Goal: Information Seeking & Learning: Learn about a topic

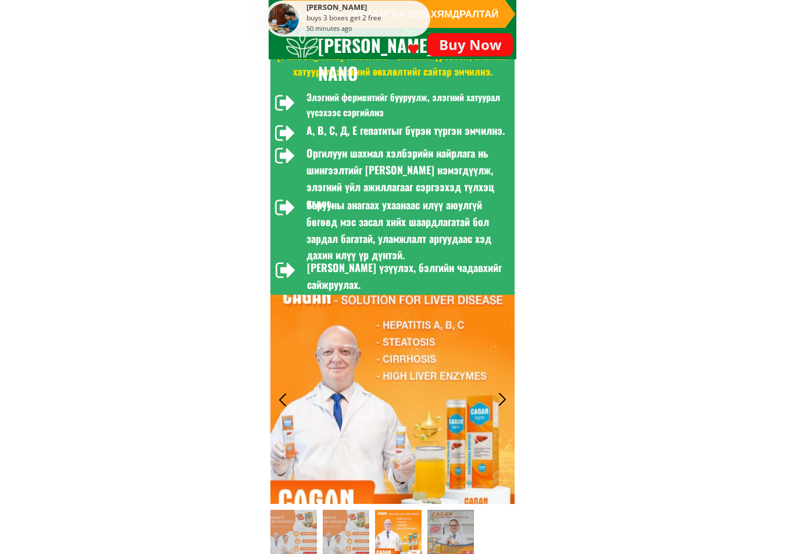
scroll to position [349, 0]
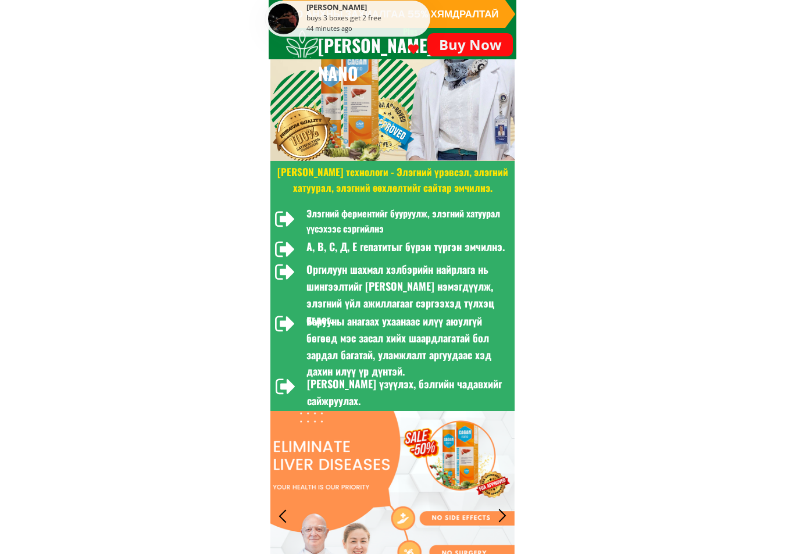
click at [320, 183] on h3 "[PERSON_NAME] технологи - Элэгний үрэвсэл, элэгний хатуурал, элэгний өөхлөлтийг…" at bounding box center [392, 179] width 241 height 31
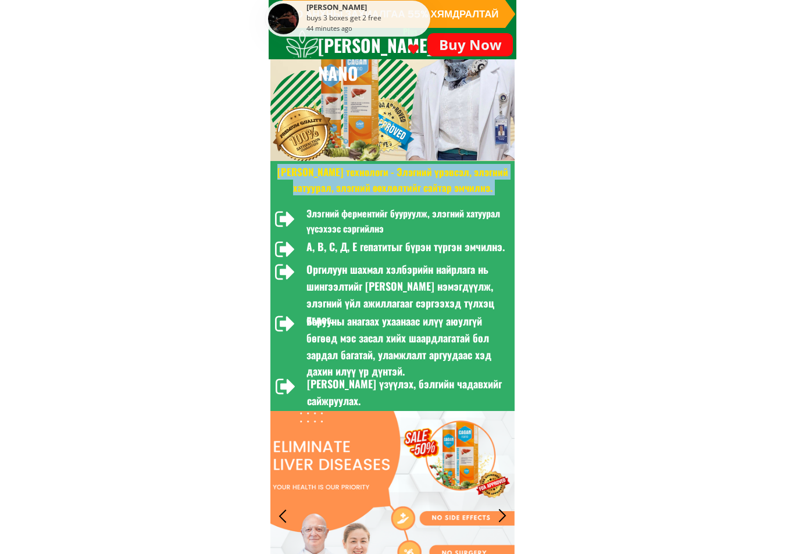
click at [320, 183] on h3 "[PERSON_NAME] технологи - Элэгний үрэвсэл, элэгний хатуурал, элэгний өөхлөлтийг…" at bounding box center [392, 179] width 241 height 31
copy div "[PERSON_NAME] технологи - Элэгний үрэвсэл, элэгний хатуурал, элэгний өөхлөлтийг…"
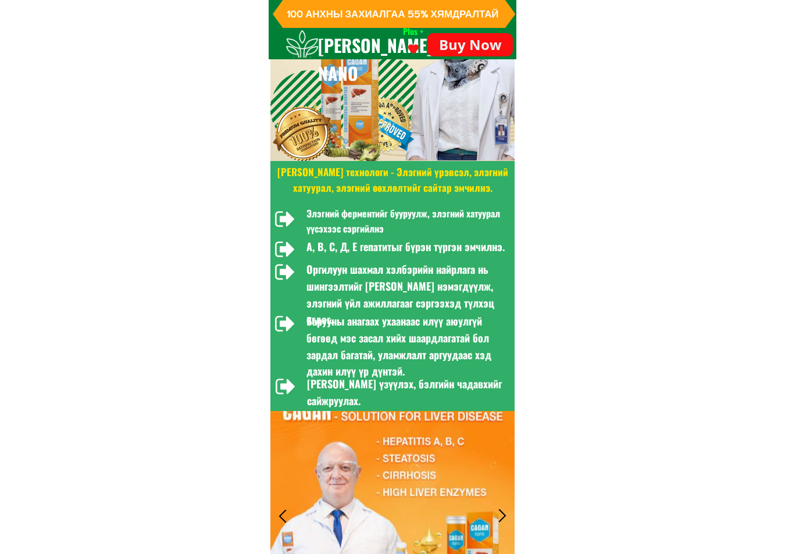
click at [283, 217] on div at bounding box center [285, 219] width 20 height 23
click at [364, 227] on h3 "Элэгний ферментийг бууруулж, элэгний хатуурал үүсэхээс сэргийлнэ" at bounding box center [408, 221] width 202 height 30
copy div "Элэгний ферментийг бууруулж, элэгний хатуурал үүсэхээс сэргийлнэ"
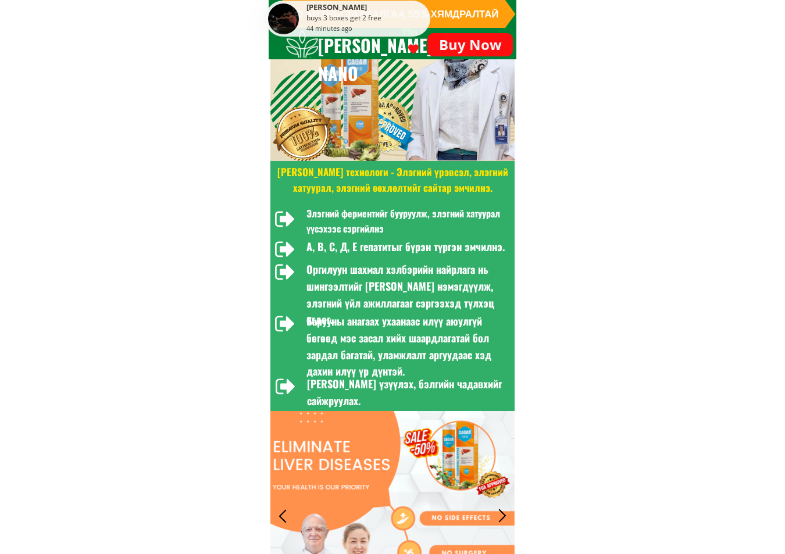
click at [328, 244] on h3 "А, В, С, Д, Е гепатитыг бүрэн түргэн эмчилнэ." at bounding box center [408, 246] width 202 height 17
copy div "А, В, С, Д, Е гепатитыг бүрэн түргэн эмчилнэ."
click at [448, 269] on h3 "Оргилуун шахмал хэлбэрийн найрлага нь шингээлтийг [PERSON_NAME] нэмэгдүүлж, элэ…" at bounding box center [408, 294] width 202 height 67
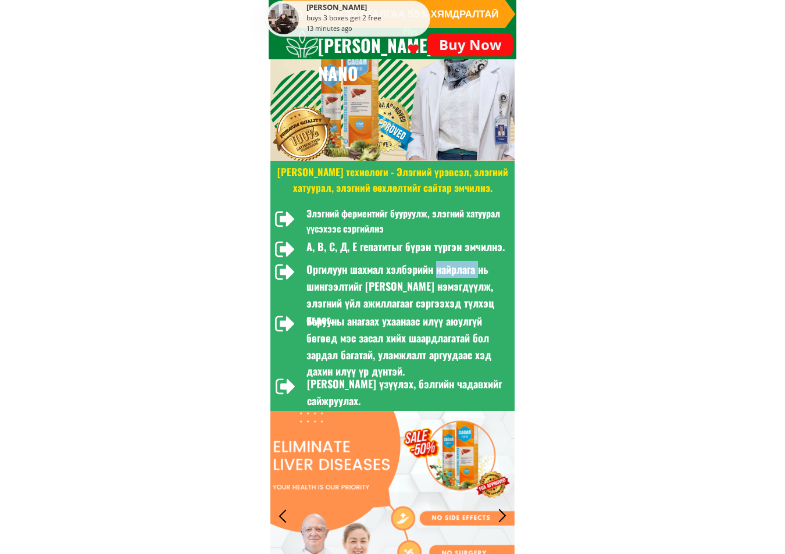
click at [448, 269] on h3 "Оргилуун шахмал хэлбэрийн найрлага нь шингээлтийг [PERSON_NAME] нэмэгдүүлж, элэ…" at bounding box center [408, 294] width 202 height 67
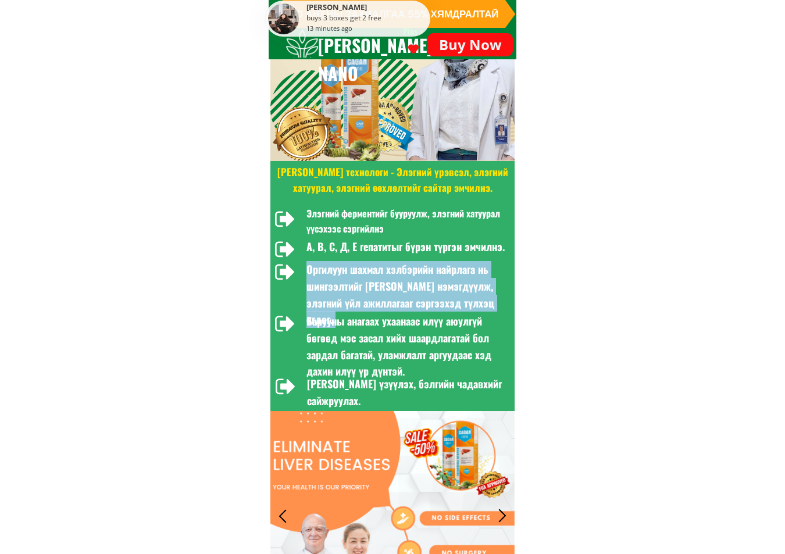
click at [448, 269] on h3 "Оргилуун шахмал хэлбэрийн найрлага нь шингээлтийг [PERSON_NAME] нэмэгдүүлж, элэ…" at bounding box center [408, 294] width 202 height 67
copy div "Оргилуун шахмал хэлбэрийн найрлага нь шингээлтийг [PERSON_NAME] нэмэгдүүлж, элэ…"
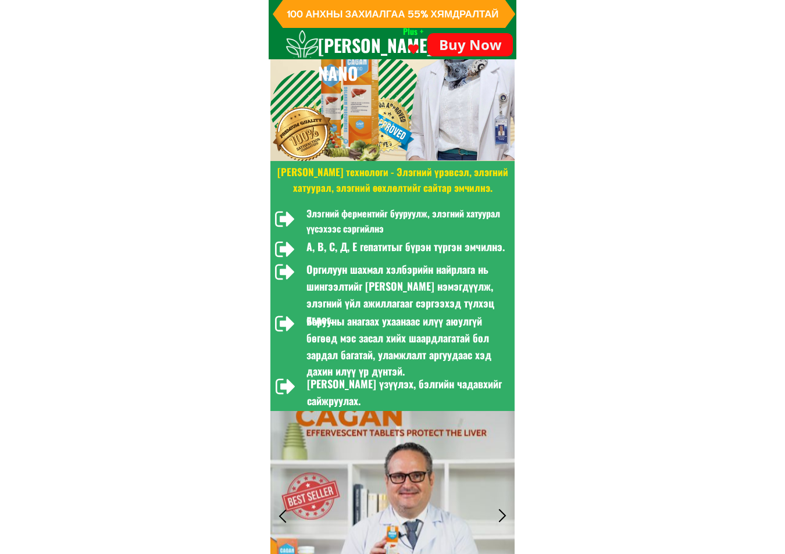
click at [360, 333] on h3 "Барууны анагаах ухаанаас илүү аюулгүй бөгөөд мэс засал хийх шаардлагатай бол за…" at bounding box center [408, 346] width 202 height 67
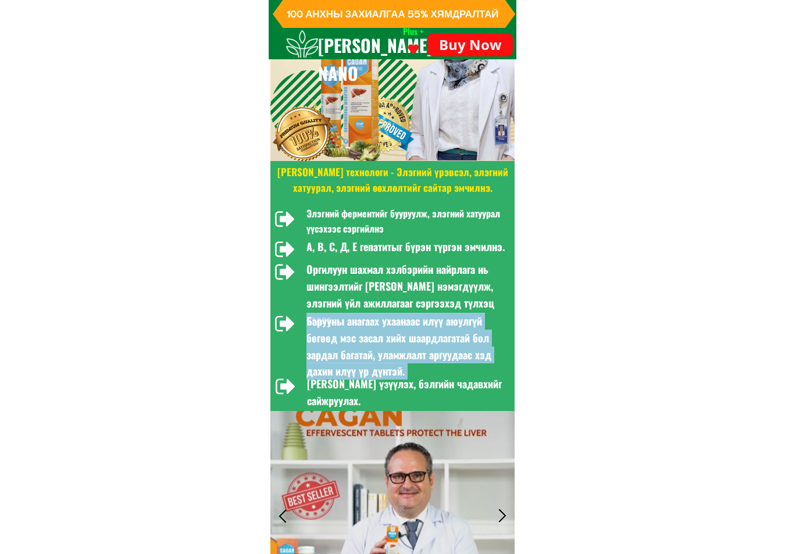
click at [360, 333] on h3 "Барууны анагаах ухаанаас илүү аюулгүй бөгөөд мэс засал хийх шаардлагатай бол за…" at bounding box center [408, 346] width 202 height 67
copy div "Барууны анагаах ухаанаас илүү аюулгүй бөгөөд мэс засал хийх шаардлагатай бол за…"
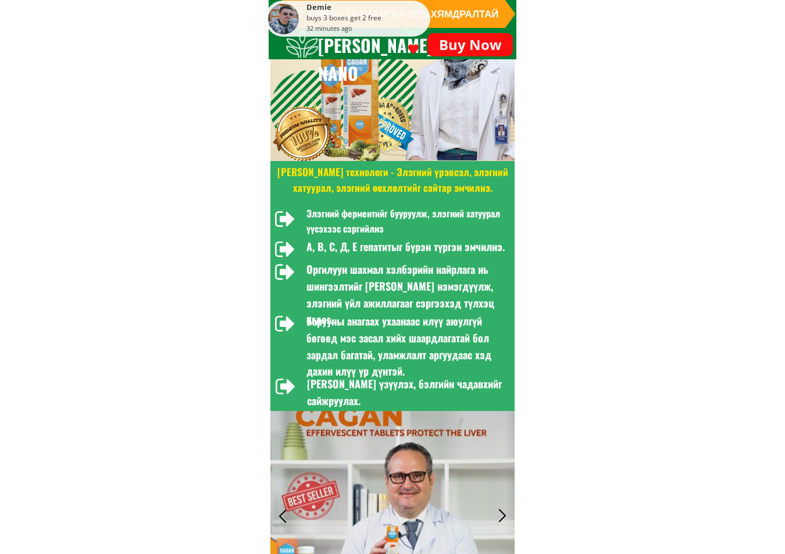
click at [354, 382] on h3 "[PERSON_NAME] үзүүлэх, бэлгийн чадавхийг сайжруулах." at bounding box center [408, 393] width 202 height 34
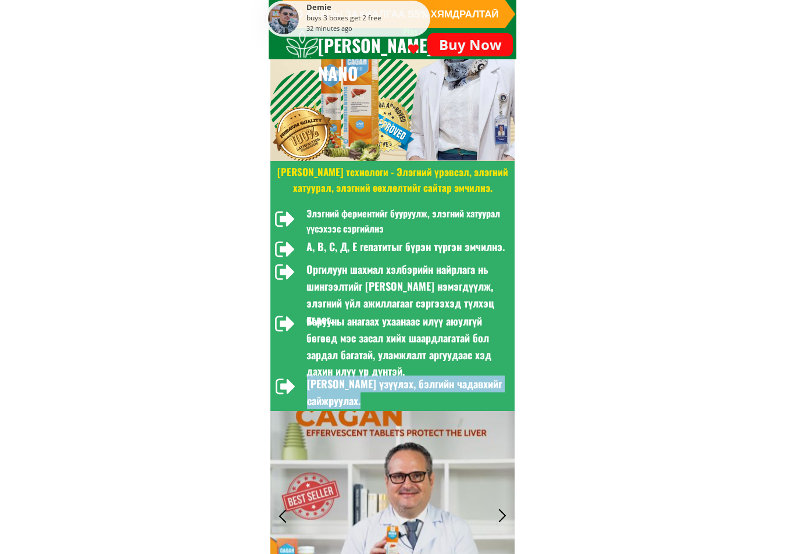
click at [354, 382] on h3 "[PERSON_NAME] үзүүлэх, бэлгийн чадавхийг сайжруулах." at bounding box center [408, 393] width 202 height 34
copy div "[PERSON_NAME] үзүүлэх, бэлгийн чадавхийг сайжруулах."
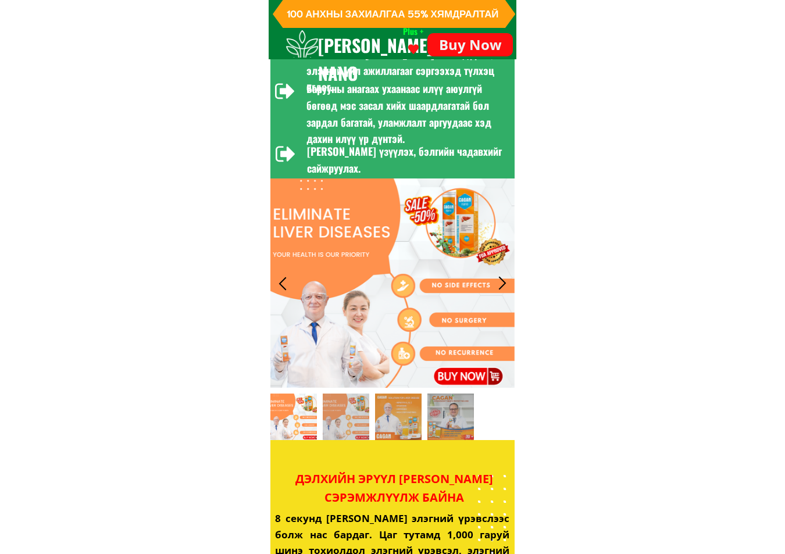
scroll to position [640, 0]
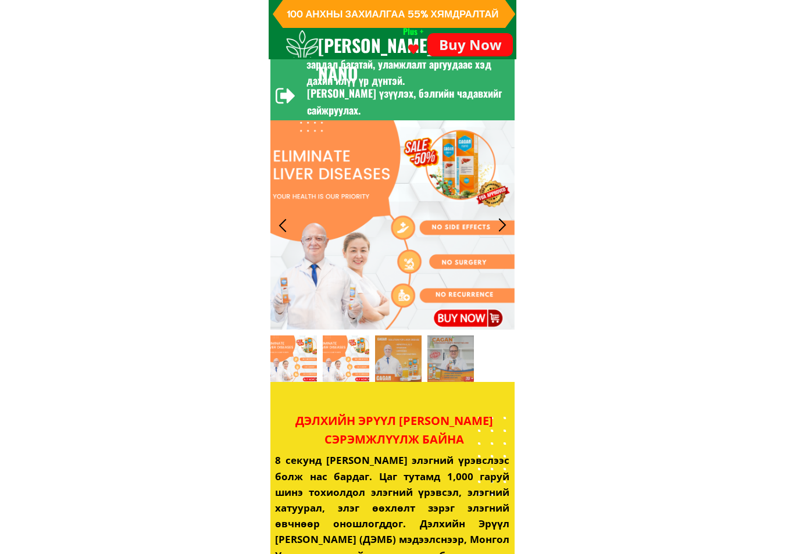
click at [298, 357] on div at bounding box center [293, 359] width 47 height 47
click at [347, 364] on div at bounding box center [346, 359] width 47 height 47
click at [412, 369] on div at bounding box center [398, 359] width 47 height 47
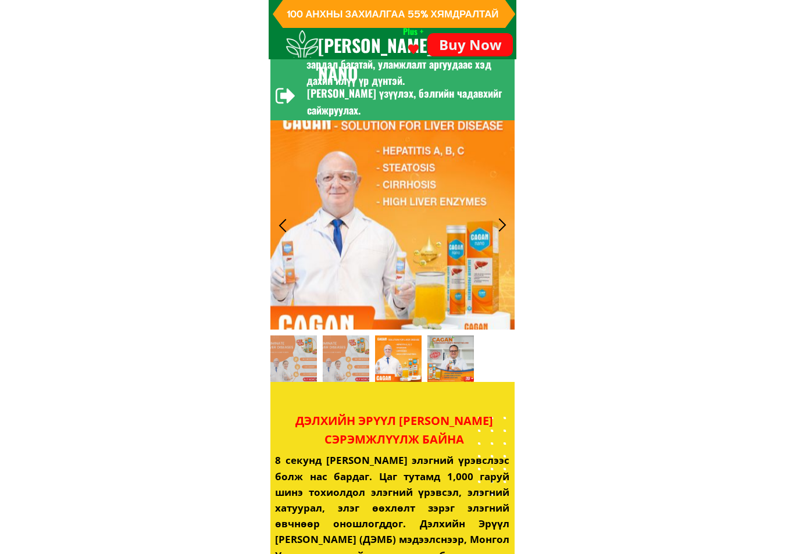
click at [440, 366] on div at bounding box center [450, 359] width 47 height 47
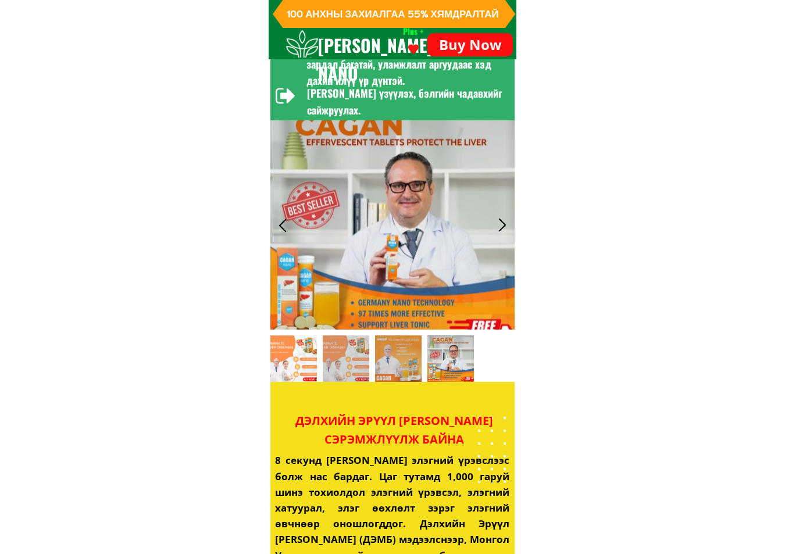
click at [301, 370] on div at bounding box center [293, 359] width 47 height 47
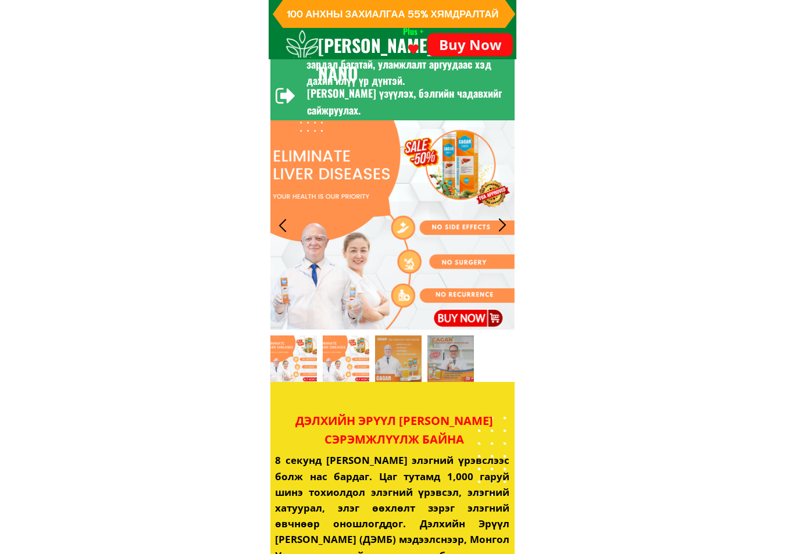
click at [342, 365] on div at bounding box center [346, 359] width 47 height 47
click at [407, 370] on div at bounding box center [398, 359] width 47 height 47
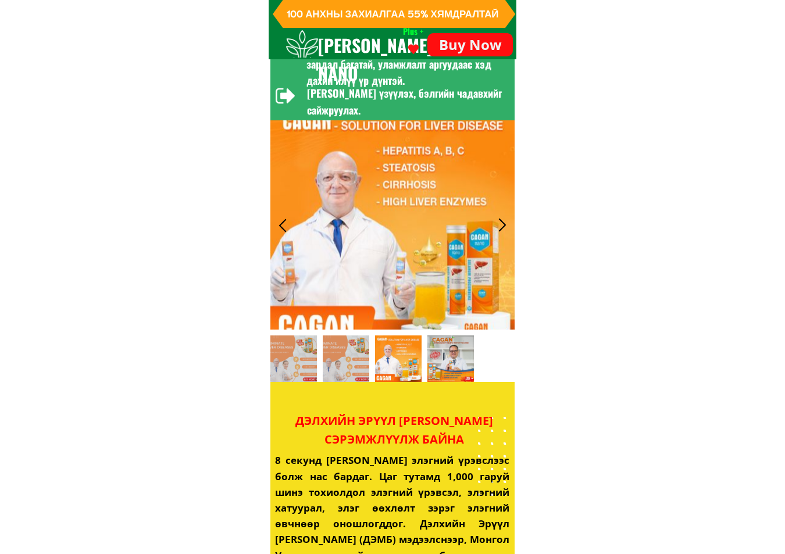
click at [449, 358] on div at bounding box center [450, 359] width 47 height 47
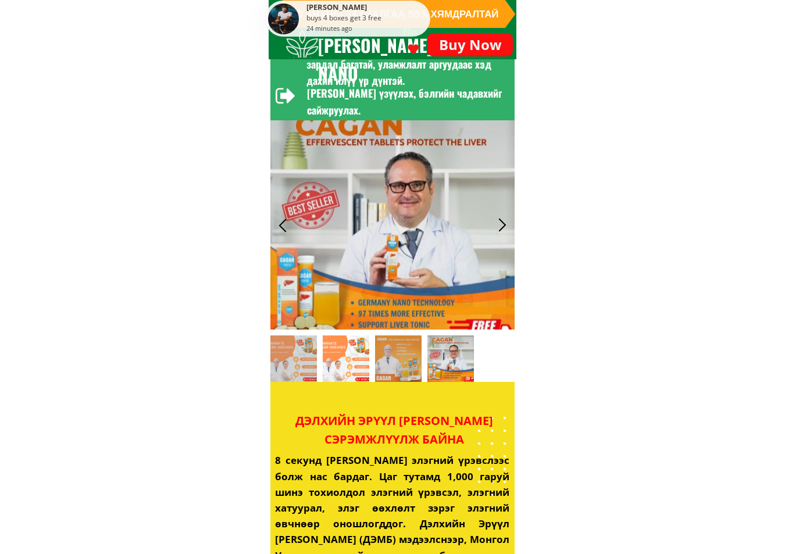
click at [354, 367] on div at bounding box center [346, 359] width 47 height 47
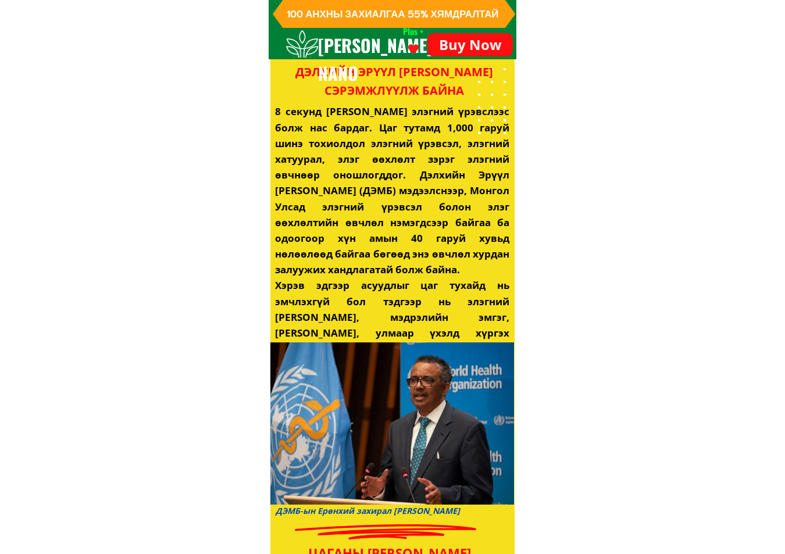
scroll to position [1163, 0]
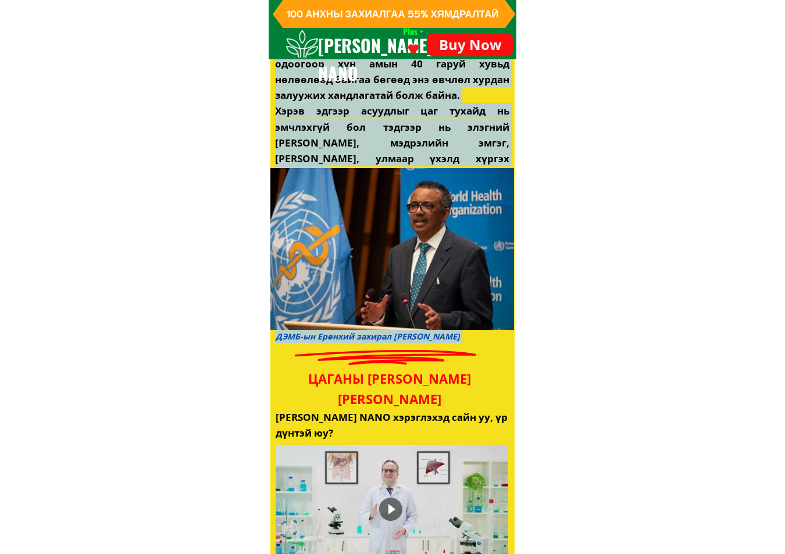
drag, startPoint x: 423, startPoint y: 348, endPoint x: 358, endPoint y: 356, distance: 66.2
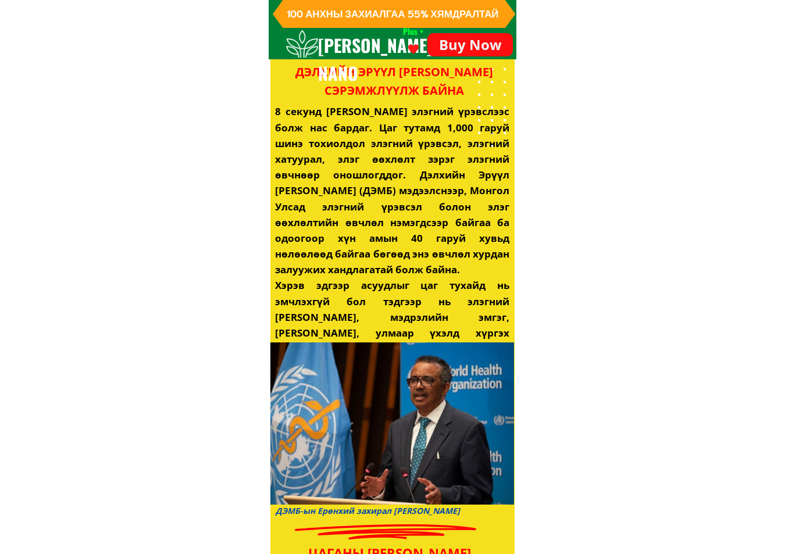
scroll to position [931, 0]
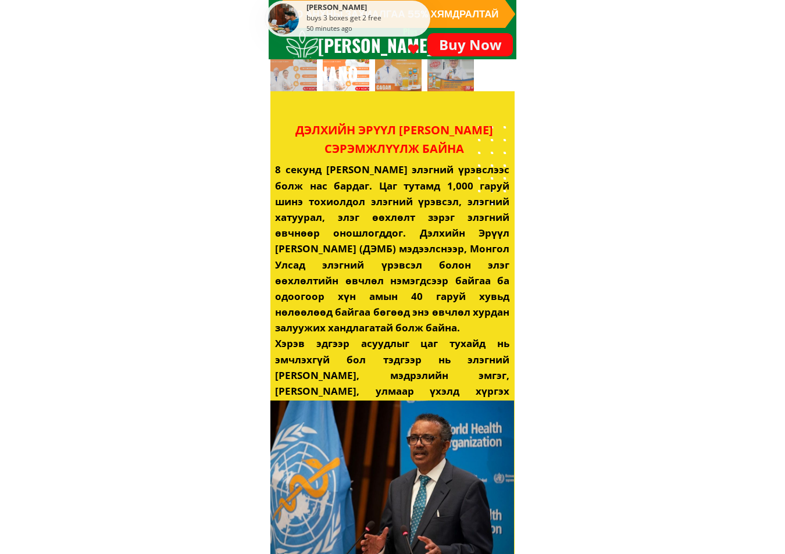
drag, startPoint x: 507, startPoint y: 148, endPoint x: 295, endPoint y: 127, distance: 212.7
click at [295, 127] on div "ДЭЛХИЙН ЭРҮҮЛ [PERSON_NAME] СЭРЭМЖЛҮҮЛЖ БАЙНА" at bounding box center [394, 139] width 238 height 37
copy div "ДЭЛХИЙН ЭРҮҮЛ [PERSON_NAME] СЭРЭМЖЛҮҮЛЖ БАЙНА"
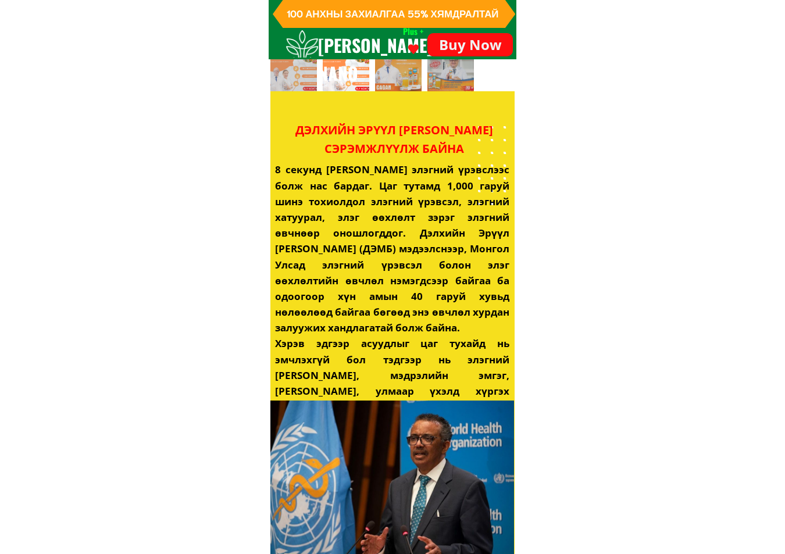
drag, startPoint x: 169, startPoint y: 169, endPoint x: 171, endPoint y: 162, distance: 6.8
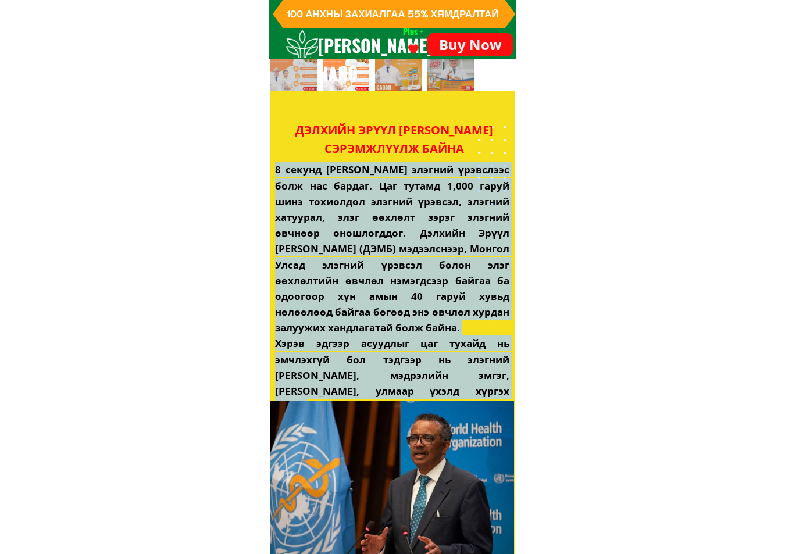
drag, startPoint x: 439, startPoint y: 398, endPoint x: 276, endPoint y: 172, distance: 278.0
click at [276, 172] on h3 "8 секунд [PERSON_NAME] элэгний үрэвслээс болж нас бардаг. Цаг тутамд 1,000 гару…" at bounding box center [392, 288] width 234 height 253
copy h3 "6 loremi dolors ame con adipisc elitseddo eius tem incidi. Utl etdolo 5,353 mag…"
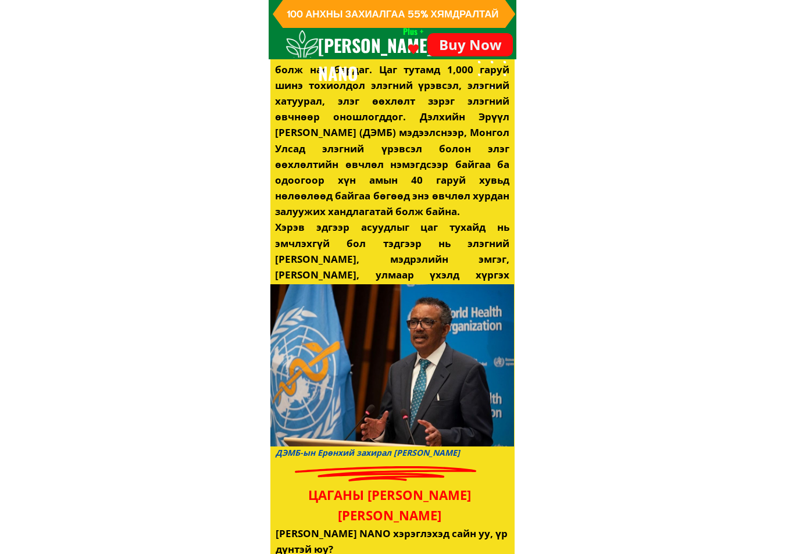
scroll to position [1163, 0]
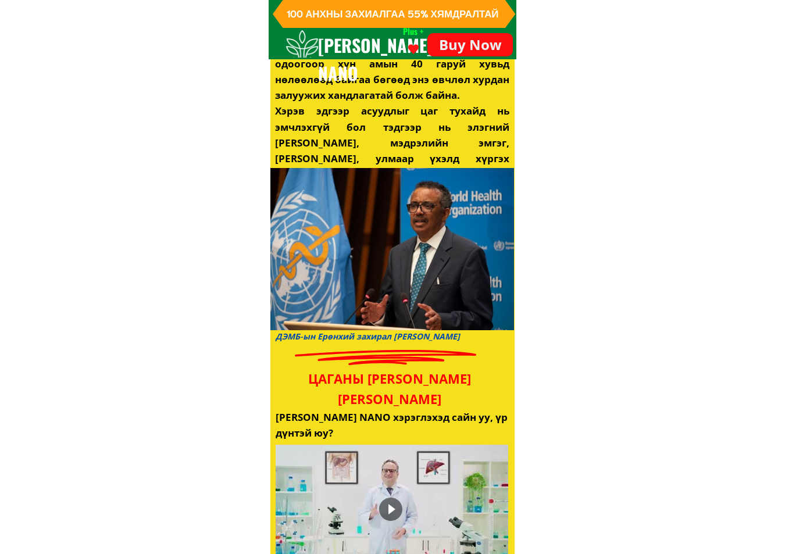
click at [295, 340] on h3 "ДЭМБ-ын Ерөнхий захирал [PERSON_NAME]" at bounding box center [398, 336] width 245 height 13
click at [294, 340] on h3 "ДЭМБ-ын Ерөнхий захирал [PERSON_NAME]" at bounding box center [398, 336] width 245 height 13
copy div "ДЭМБ-ын Ерөнхий захирал [PERSON_NAME]"
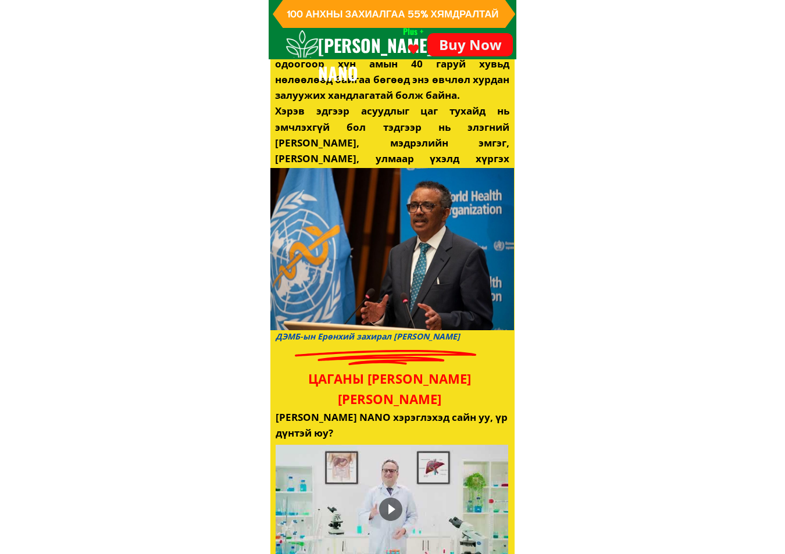
scroll to position [1280, 0]
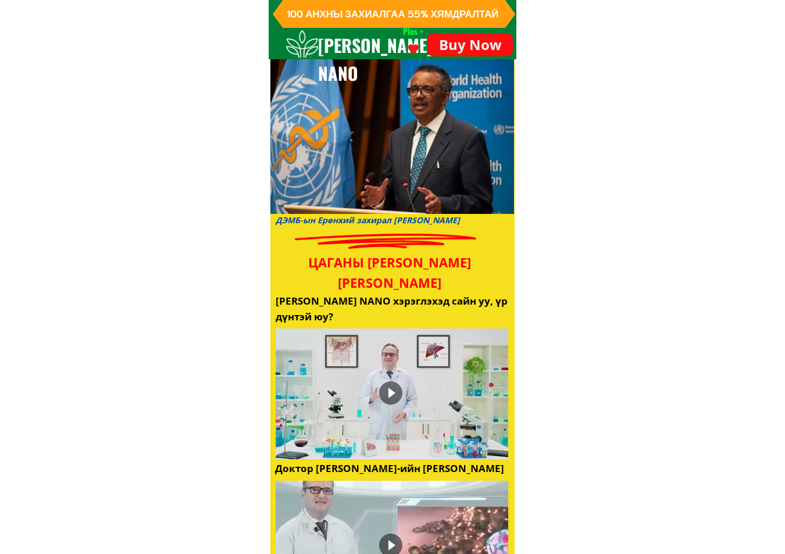
click at [408, 250] on div at bounding box center [392, 35] width 244 height 586
drag, startPoint x: 408, startPoint y: 245, endPoint x: 369, endPoint y: 234, distance: 41.1
click at [369, 234] on div at bounding box center [385, 241] width 181 height 15
drag, startPoint x: 505, startPoint y: 286, endPoint x: 278, endPoint y: 266, distance: 228.2
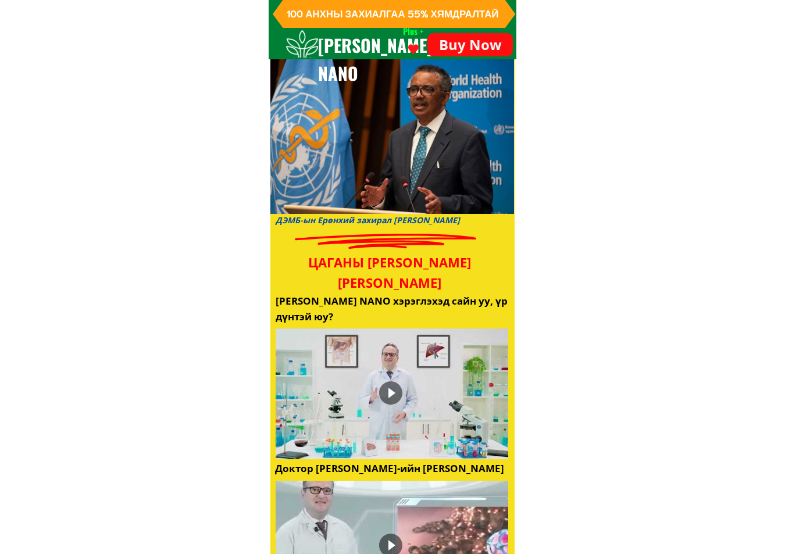
click at [278, 266] on div "ЦАГАНЫ [PERSON_NAME] [PERSON_NAME]" at bounding box center [389, 272] width 238 height 41
copy div "ЦАГАНЫ [PERSON_NAME] [PERSON_NAME]"
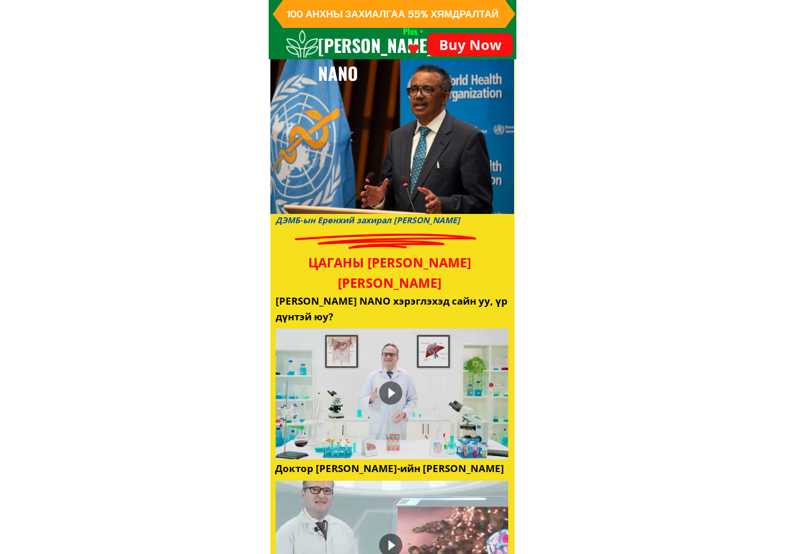
click at [351, 401] on div at bounding box center [392, 394] width 233 height 131
click at [391, 398] on div at bounding box center [392, 394] width 35 height 35
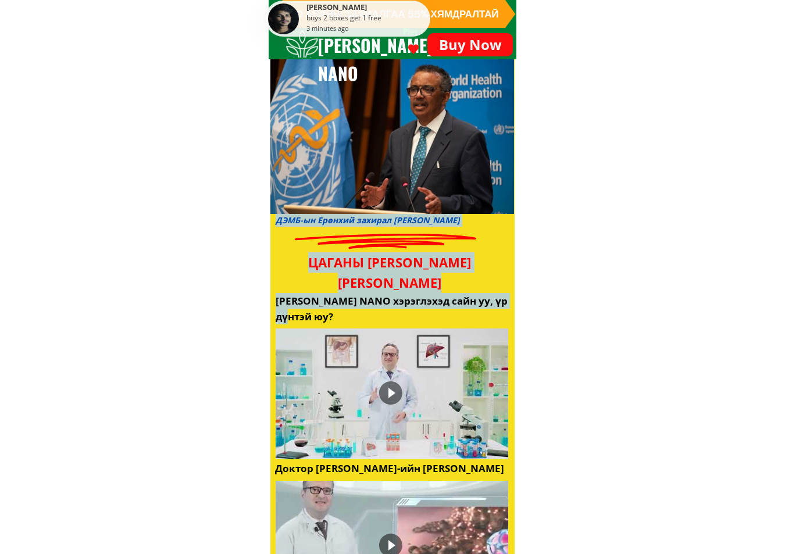
drag, startPoint x: 300, startPoint y: 321, endPoint x: 273, endPoint y: 301, distance: 34.1
click at [275, 301] on div at bounding box center [392, 35] width 244 height 586
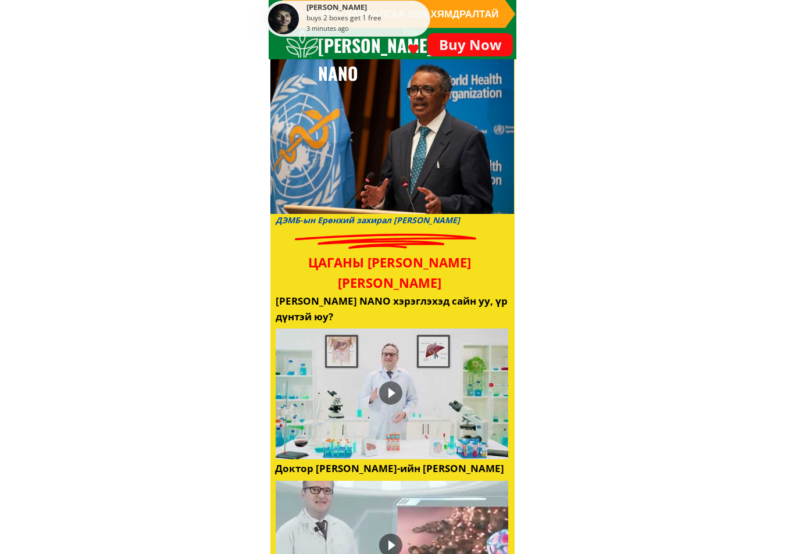
click at [284, 305] on h3 "[PERSON_NAME] NANO хэрэглэхэд сайн уу, үр дүнтэй юу?" at bounding box center [393, 308] width 234 height 31
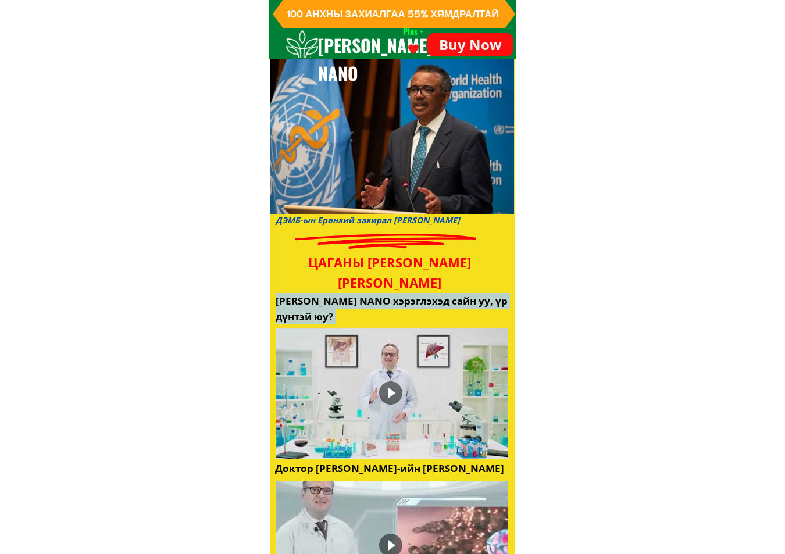
click at [284, 305] on h3 "[PERSON_NAME] NANO хэрэглэхэд сайн уу, үр дүнтэй юу?" at bounding box center [393, 308] width 234 height 31
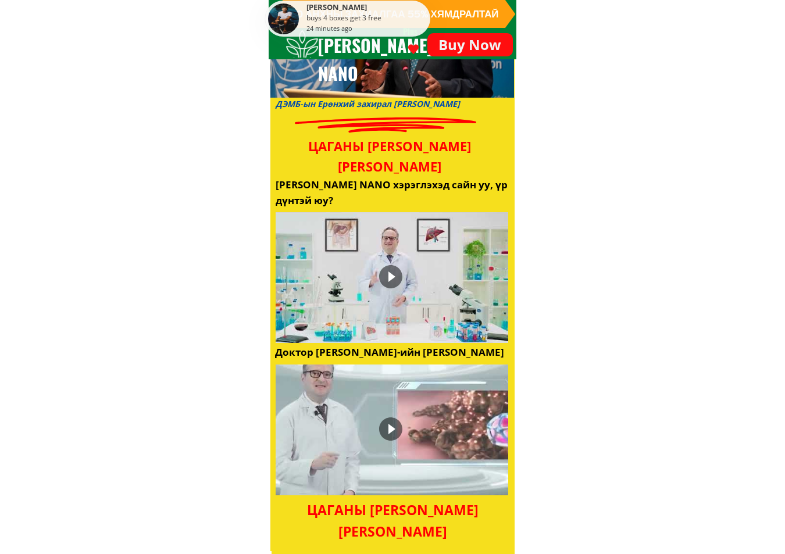
scroll to position [1512, 0]
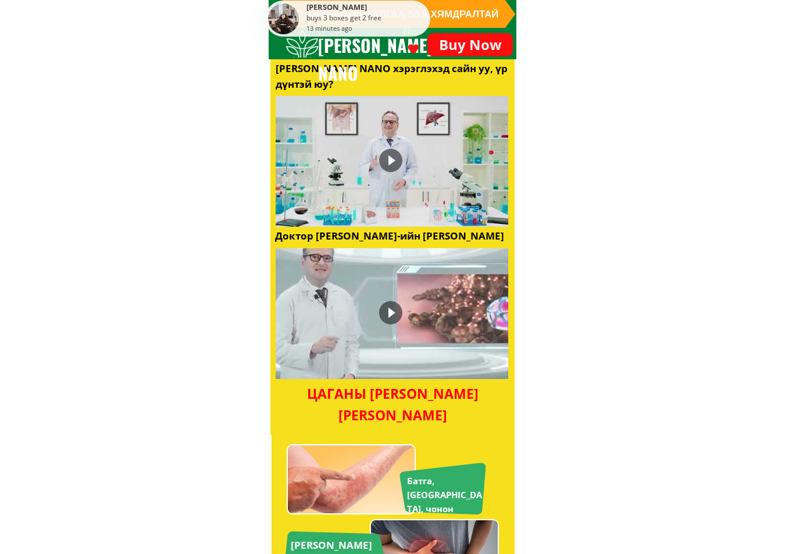
click at [369, 236] on h3 "Доктор [PERSON_NAME]-ийн [PERSON_NAME]" at bounding box center [392, 236] width 234 height 16
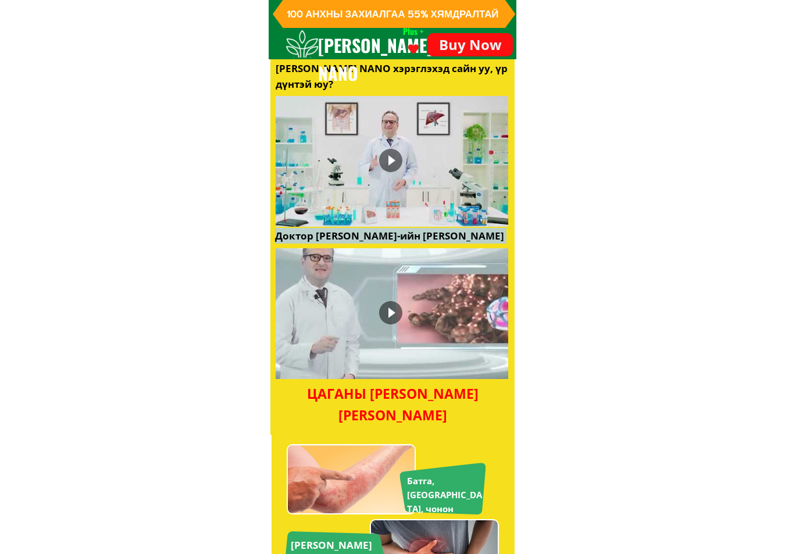
click at [369, 236] on h3 "Доктор [PERSON_NAME]-ийн [PERSON_NAME]" at bounding box center [392, 236] width 234 height 16
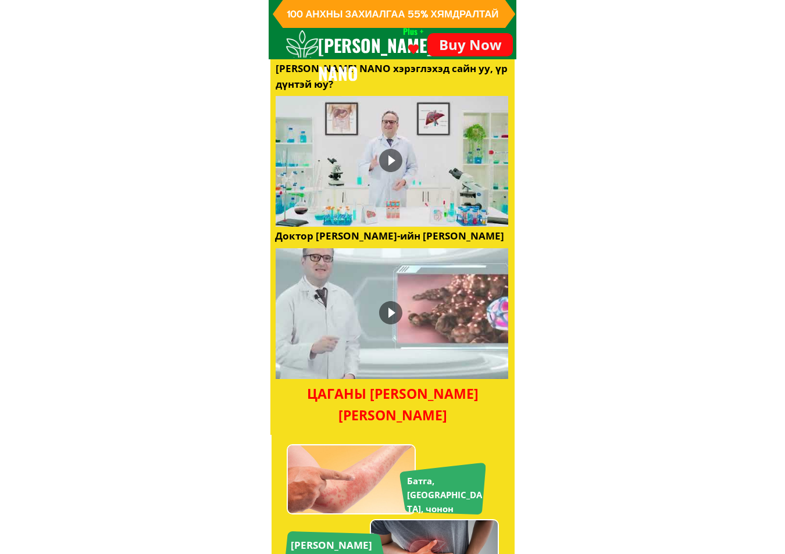
drag, startPoint x: 142, startPoint y: 398, endPoint x: 194, endPoint y: 380, distance: 54.8
click at [395, 311] on div at bounding box center [390, 312] width 23 height 23
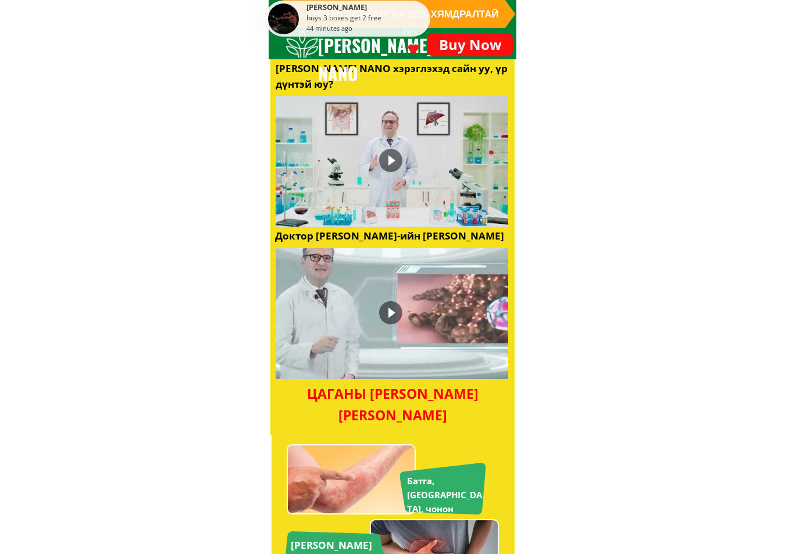
click at [345, 415] on div "ЦАГАНЫ [PERSON_NAME] [PERSON_NAME]" at bounding box center [393, 404] width 238 height 43
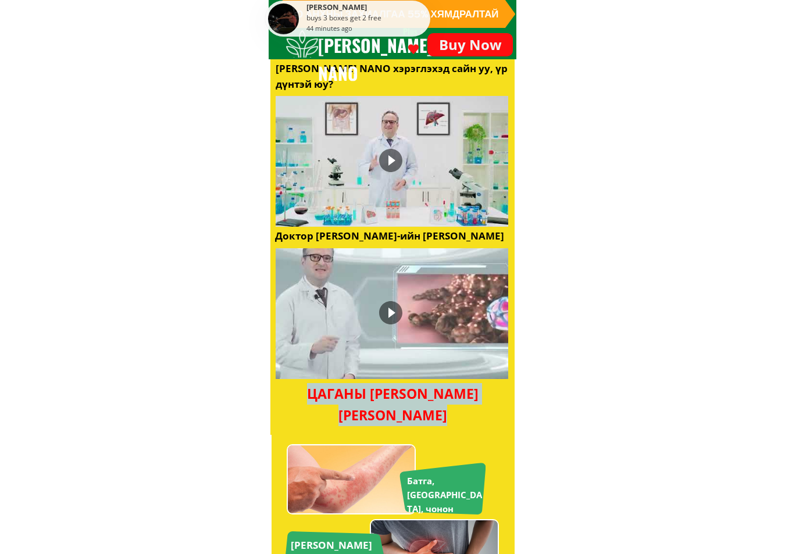
click at [345, 415] on div "ЦАГАНЫ [PERSON_NAME] [PERSON_NAME]" at bounding box center [393, 404] width 238 height 43
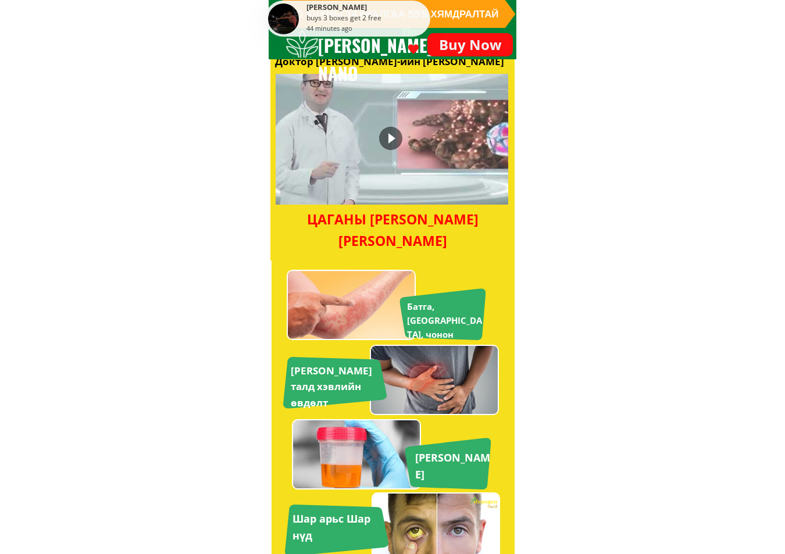
scroll to position [1745, 0]
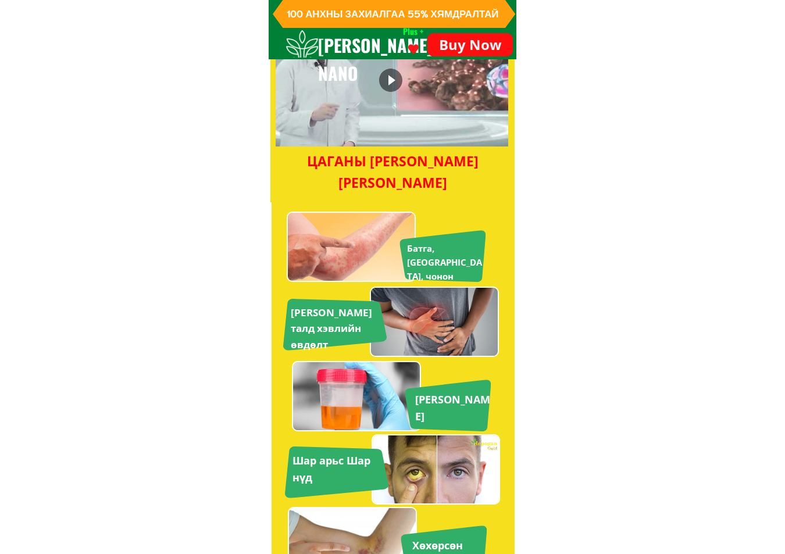
click at [408, 184] on div "ЦАГАНЫ [PERSON_NAME] [PERSON_NAME]" at bounding box center [393, 172] width 238 height 43
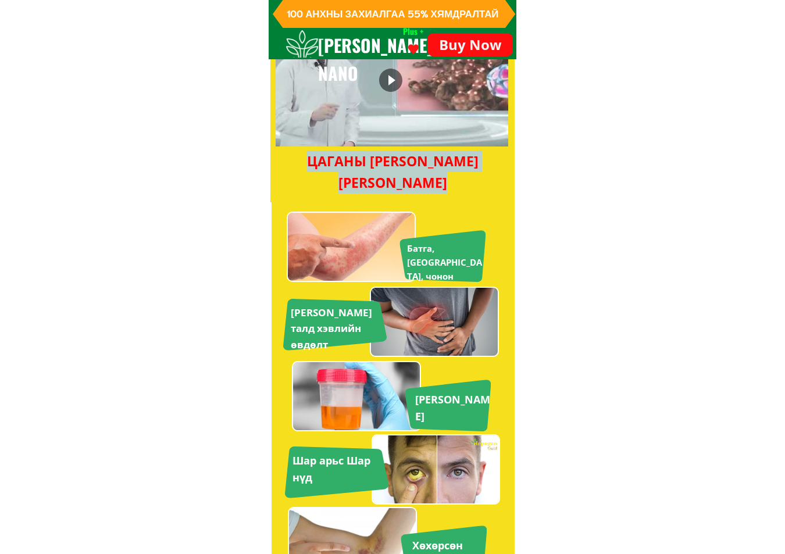
click at [408, 184] on div "ЦАГАНЫ [PERSON_NAME] [PERSON_NAME]" at bounding box center [393, 172] width 238 height 43
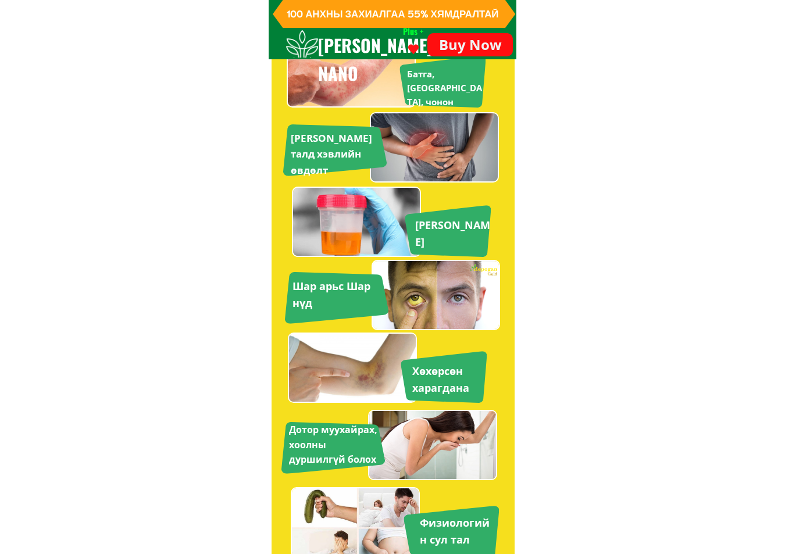
scroll to position [1803, 0]
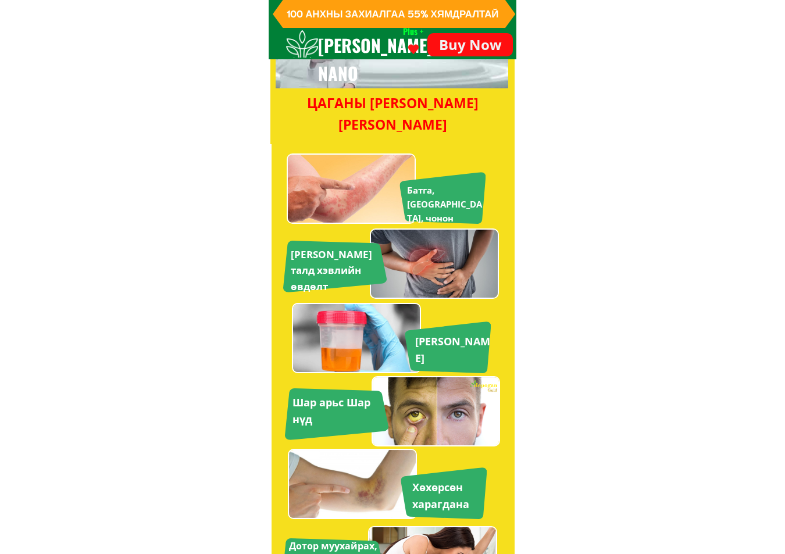
click at [428, 195] on h3 "Батга, [GEOGRAPHIC_DATA], чонон хөрвөс" at bounding box center [445, 211] width 76 height 56
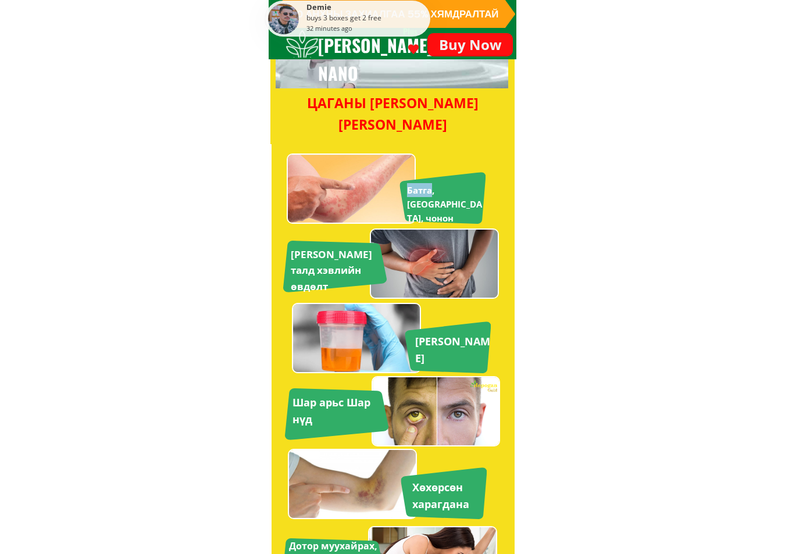
click at [428, 195] on h3 "Батга, [GEOGRAPHIC_DATA], чонон хөрвөс" at bounding box center [445, 211] width 76 height 56
click at [340, 251] on h3 "[PERSON_NAME] талд хэвлийн өвдөлт" at bounding box center [335, 271] width 88 height 48
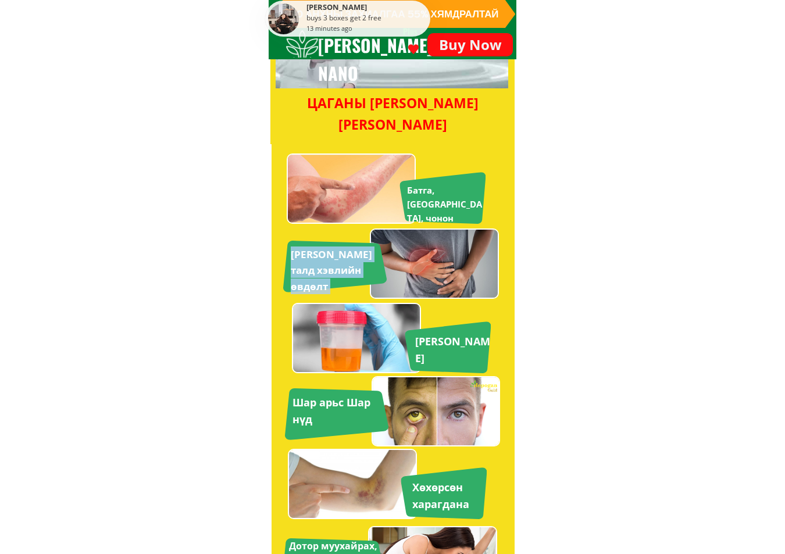
click at [340, 251] on h3 "[PERSON_NAME] талд хэвлийн өвдөлт" at bounding box center [335, 271] width 88 height 48
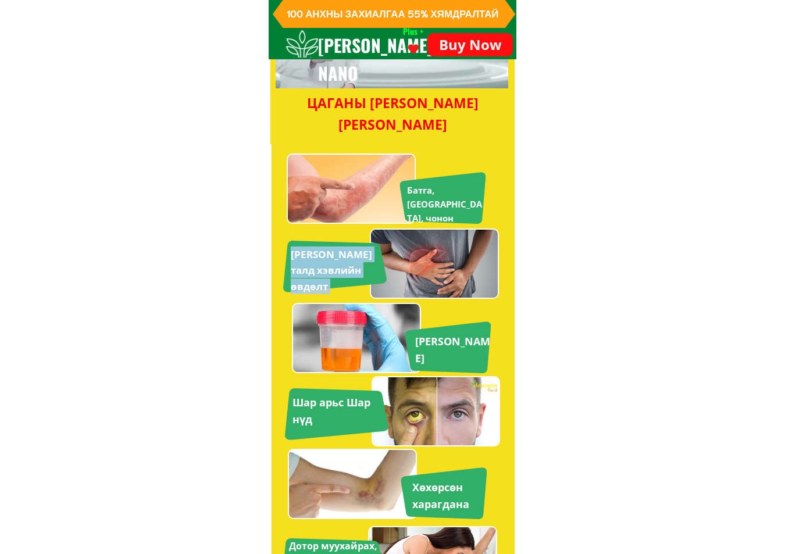
scroll to position [1861, 0]
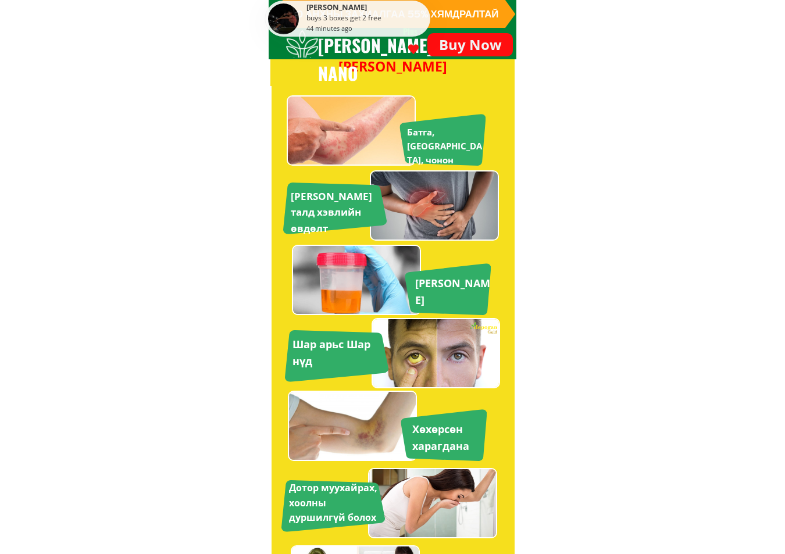
click at [434, 286] on h3 "[PERSON_NAME]" at bounding box center [453, 292] width 76 height 34
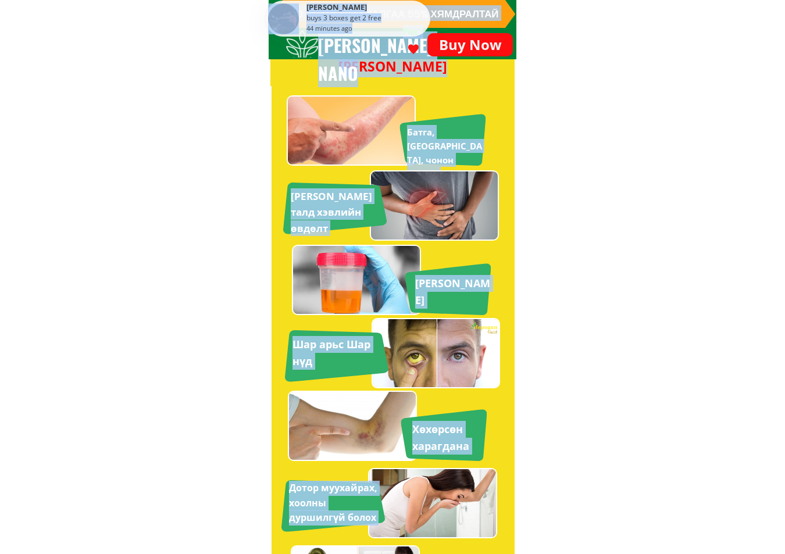
click at [439, 305] on h3 "[PERSON_NAME]" at bounding box center [453, 292] width 76 height 34
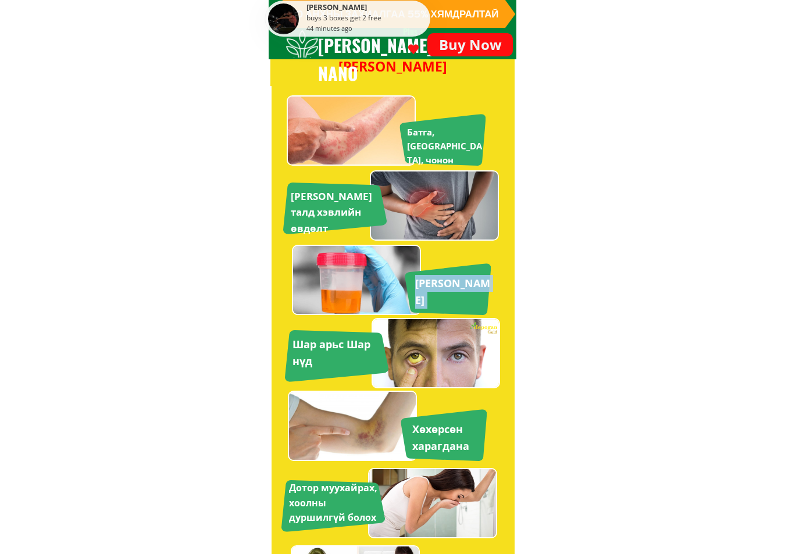
click at [439, 305] on h3 "[PERSON_NAME]" at bounding box center [453, 292] width 76 height 34
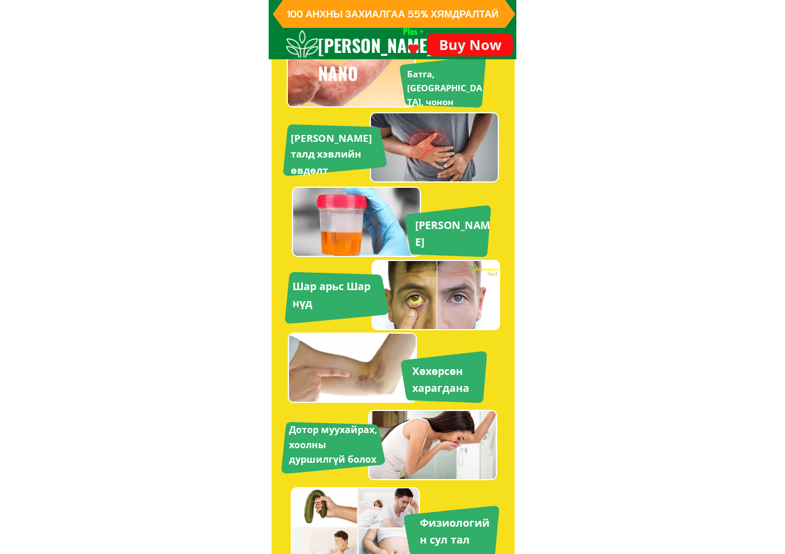
click at [345, 295] on h3 "Шар арьс Шар нүд" at bounding box center [337, 295] width 88 height 34
click at [323, 287] on h3 "Шар арьс Шар нүд" at bounding box center [337, 295] width 88 height 34
click at [441, 380] on h3 "Хөхөрсөн харагдана" at bounding box center [448, 380] width 72 height 34
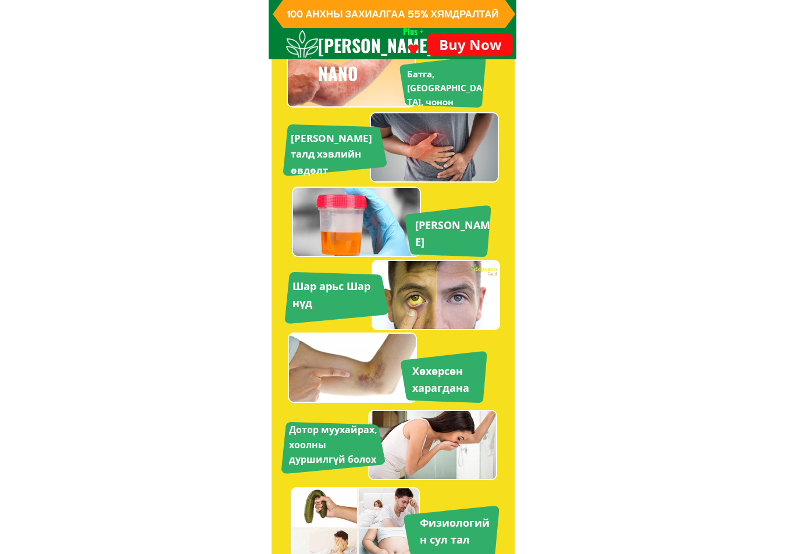
click at [437, 372] on h3 "Хөхөрсөн харагдана" at bounding box center [448, 380] width 72 height 34
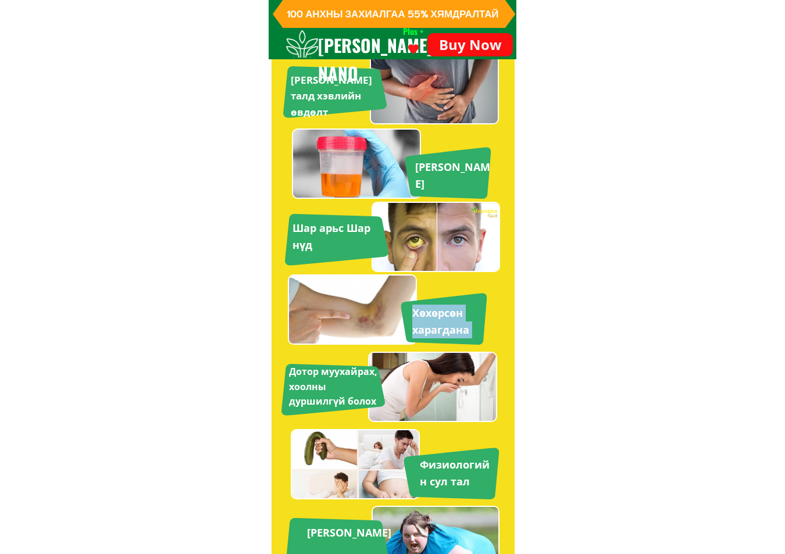
scroll to position [2036, 0]
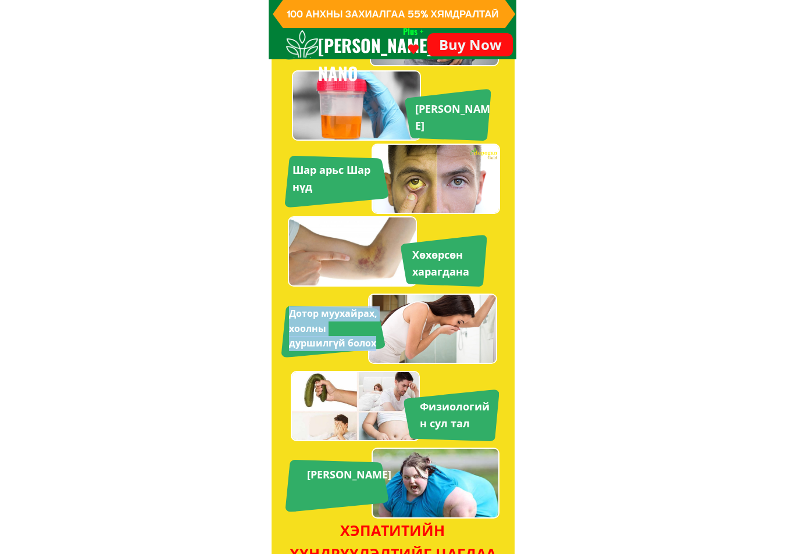
drag, startPoint x: 373, startPoint y: 345, endPoint x: 286, endPoint y: 305, distance: 95.8
click at [286, 305] on div "Дотор муухайрах, хоолны дуршилгүй болох" at bounding box center [390, 329] width 216 height 70
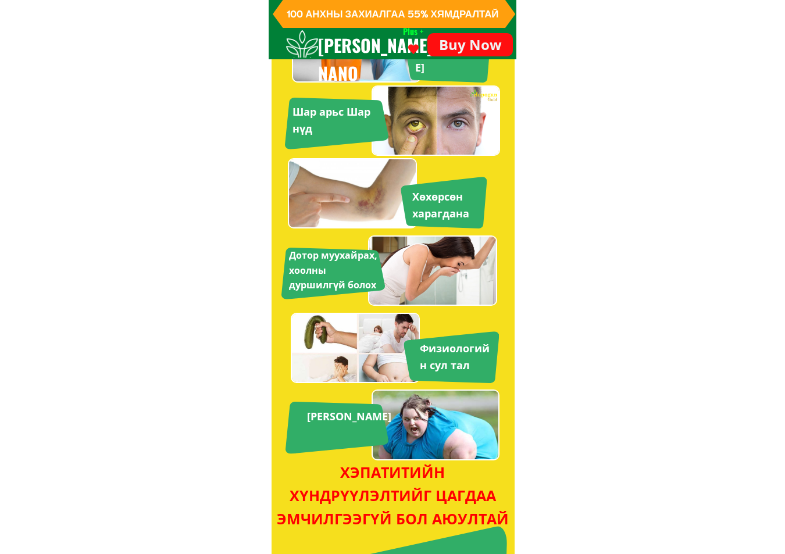
click at [451, 348] on h3 "Физиологийн сул тал" at bounding box center [456, 357] width 72 height 34
click at [335, 412] on h3 "[PERSON_NAME]" at bounding box center [351, 416] width 88 height 17
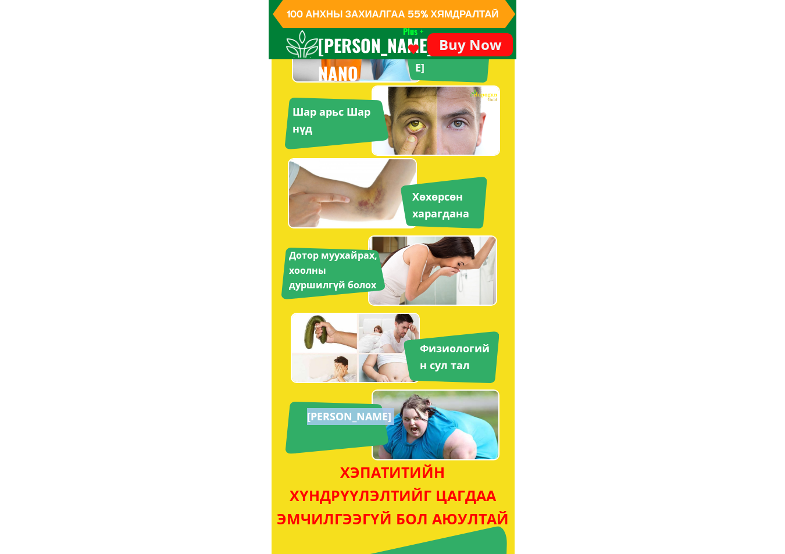
click at [335, 412] on h3 "[PERSON_NAME]" at bounding box center [351, 416] width 88 height 17
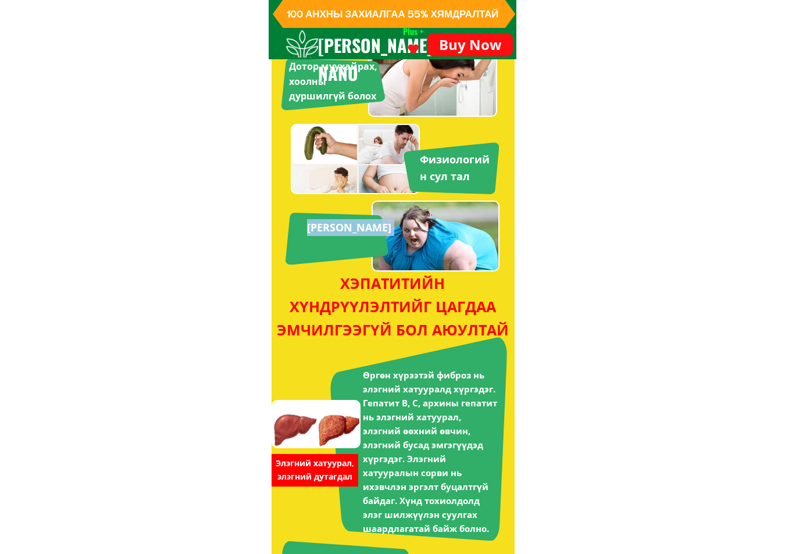
scroll to position [2457, 0]
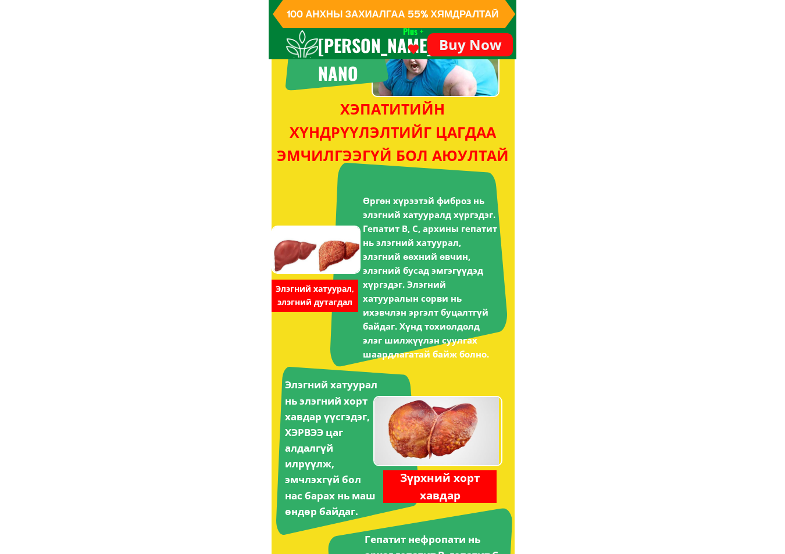
click at [468, 181] on div at bounding box center [418, 265] width 177 height 204
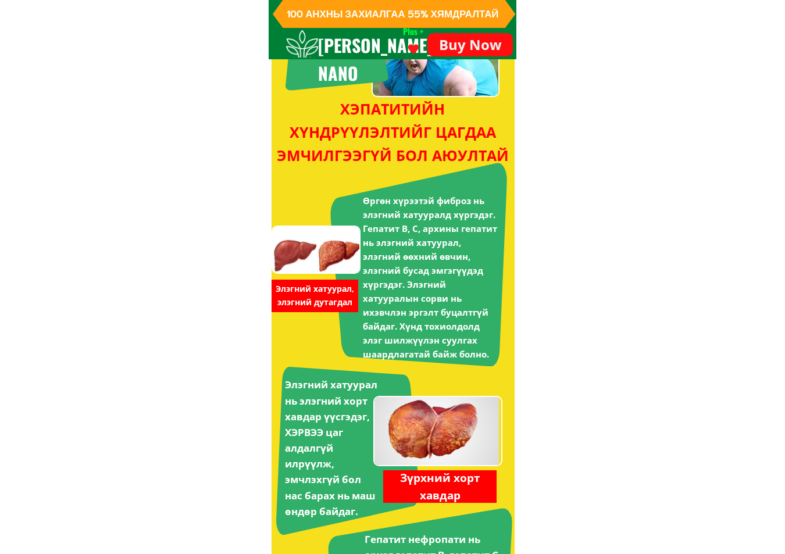
scroll to position [2341, 0]
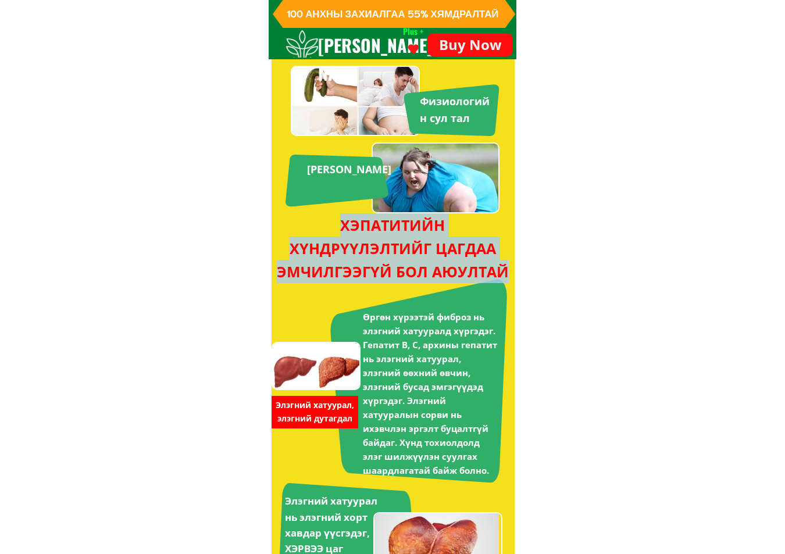
drag, startPoint x: 506, startPoint y: 272, endPoint x: 339, endPoint y: 229, distance: 172.4
click at [339, 229] on div "ХЭПАТИТИЙН ХҮНДРҮҮЛЭЛТИЙГ ЦАГДАА ЭМЧИЛГЭЭГҮЙ БОЛ АЮУЛТАЙ" at bounding box center [393, 248] width 238 height 70
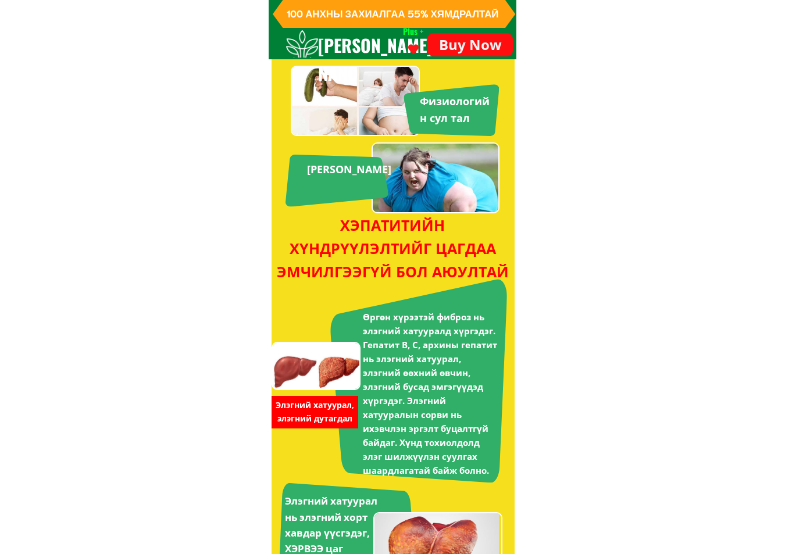
click at [320, 391] on div "Өргөн хүрээтэй фиброз нь элэгний хатууралд хүргэдэг. Гепатит В, С, архины гепат…" at bounding box center [390, 381] width 236 height 204
click at [382, 337] on h3 "Өргөн хүрээтэй фиброз нь элэгний хатууралд хүргэдэг. Гепатит В, С, архины гепат…" at bounding box center [431, 394] width 136 height 168
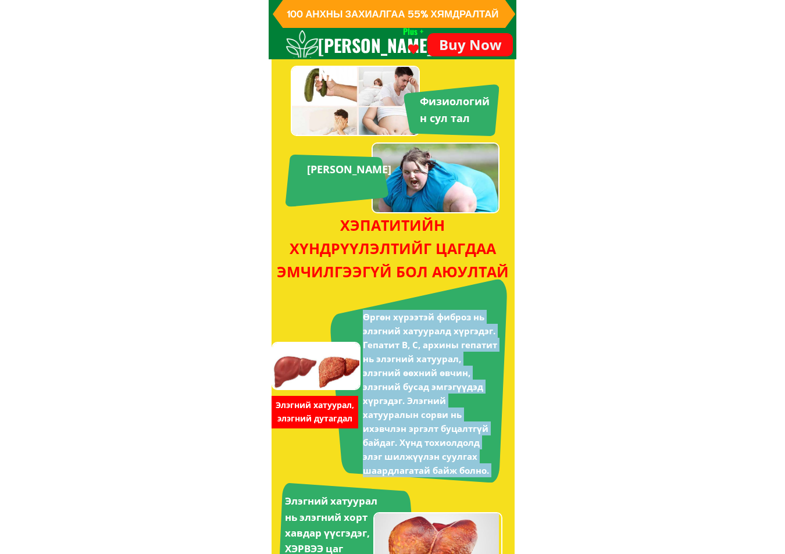
click at [382, 337] on h3 "Өргөн хүрээтэй фиброз нь элэгний хатууралд хүргэдэг. Гепатит В, С, архины гепат…" at bounding box center [431, 394] width 136 height 168
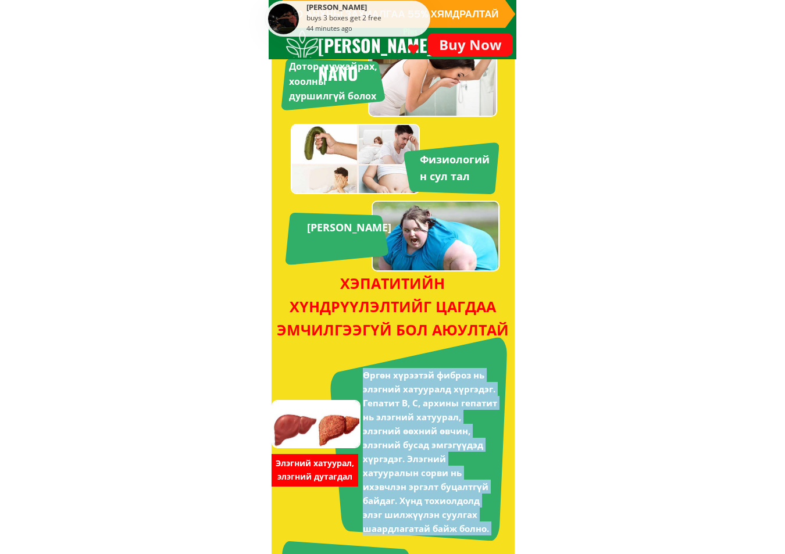
scroll to position [2399, 0]
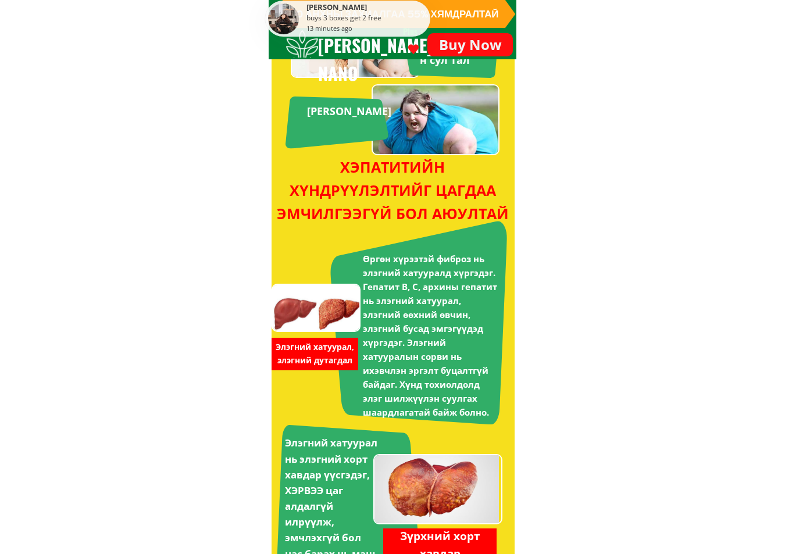
click at [303, 348] on h3 "Элэгний хатуурал, элэгний дутагдал" at bounding box center [315, 354] width 84 height 26
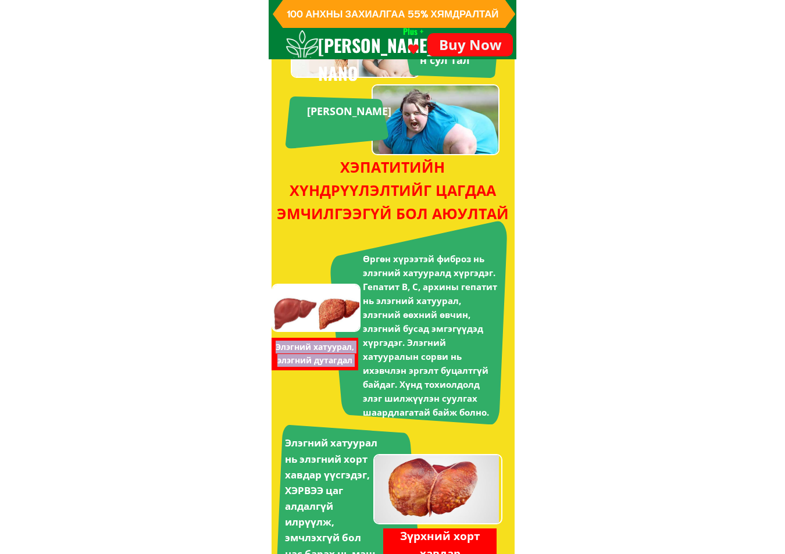
click at [303, 348] on h3 "Элэгний хатуурал, элэгний дутагдал" at bounding box center [315, 354] width 84 height 26
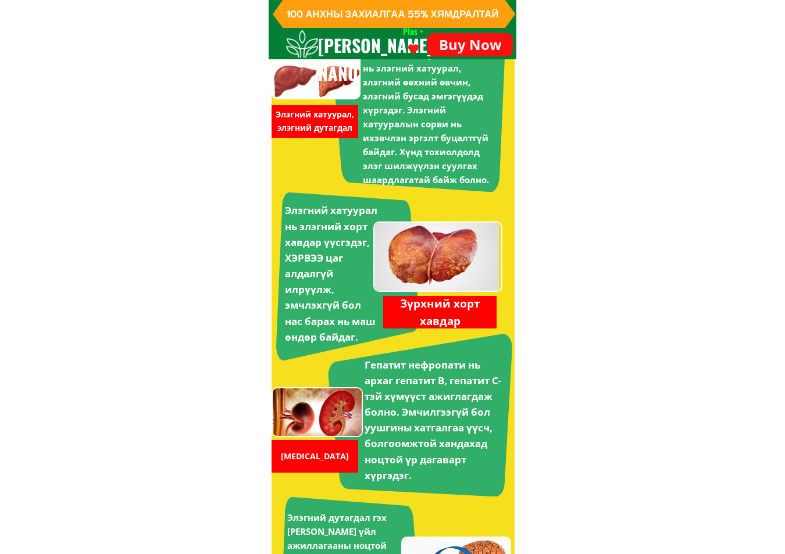
scroll to position [2515, 0]
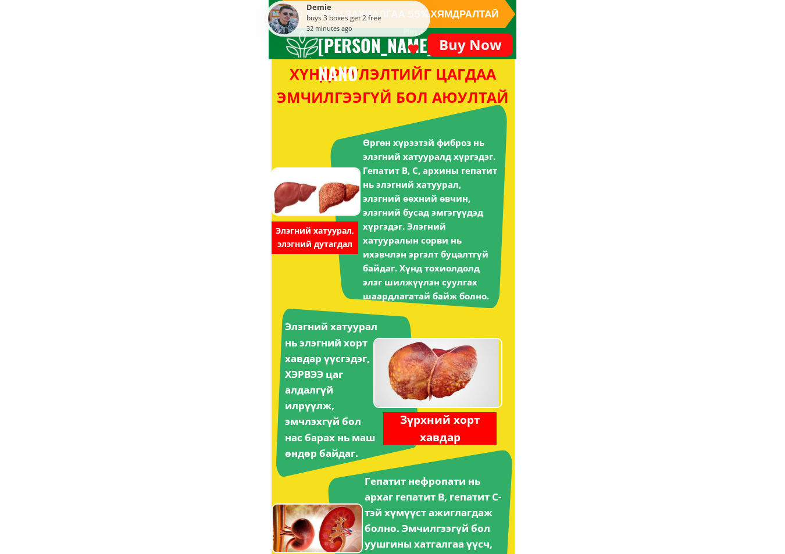
click at [308, 458] on div "Гепатит нефропати нь архаг гепатит В, гепатит С-тэй хүмүүст ажиглагдаж болно. Э…" at bounding box center [392, 531] width 240 height 163
click at [309, 454] on div "Гепатит нефропати нь архаг гепатит В, гепатит С-тэй хүмүүст ажиглагдаж болно. Э…" at bounding box center [392, 531] width 240 height 163
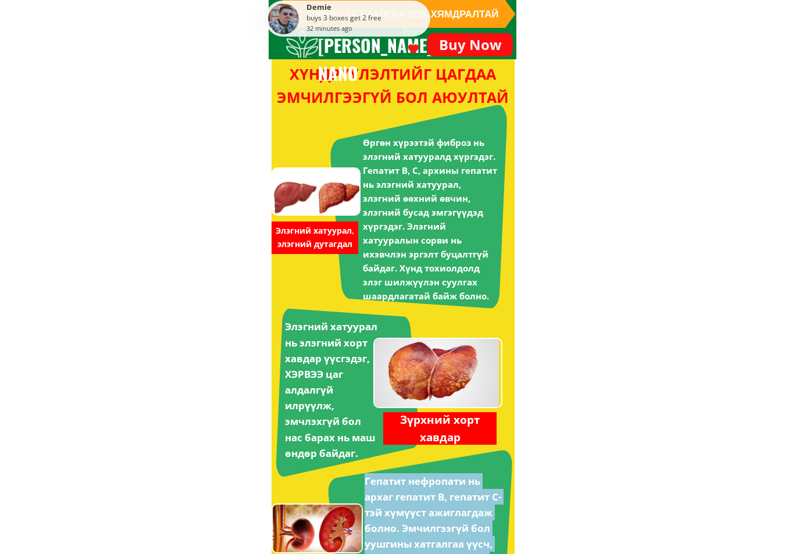
click at [309, 454] on div "Гепатит нефропати нь архаг гепатит В, гепатит С-тэй хүмүүст ажиглагдаж болно. Э…" at bounding box center [392, 531] width 240 height 163
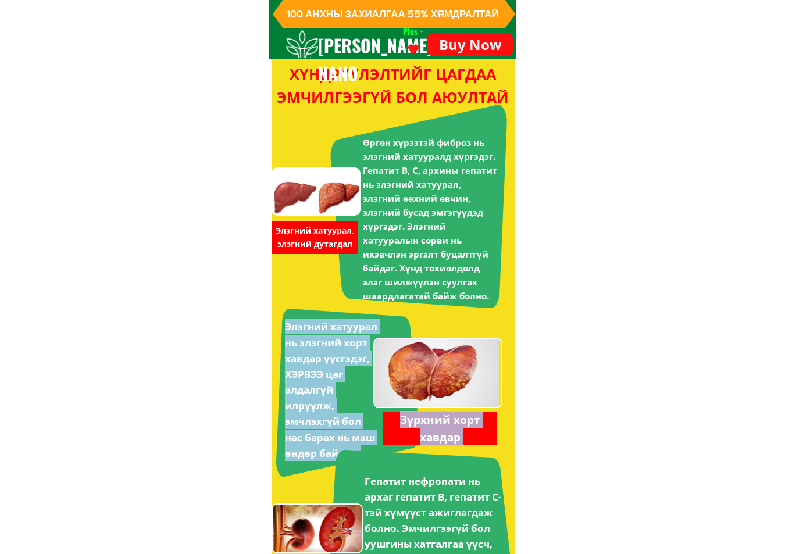
drag, startPoint x: 287, startPoint y: 326, endPoint x: 358, endPoint y: 452, distance: 144.8
click at [358, 452] on div "Demie buys 3 boxes get 2 free 32 minutes ago Өргөн хүрээтэй фиброз нь элэгний х…" at bounding box center [392, 471] width 244 height 848
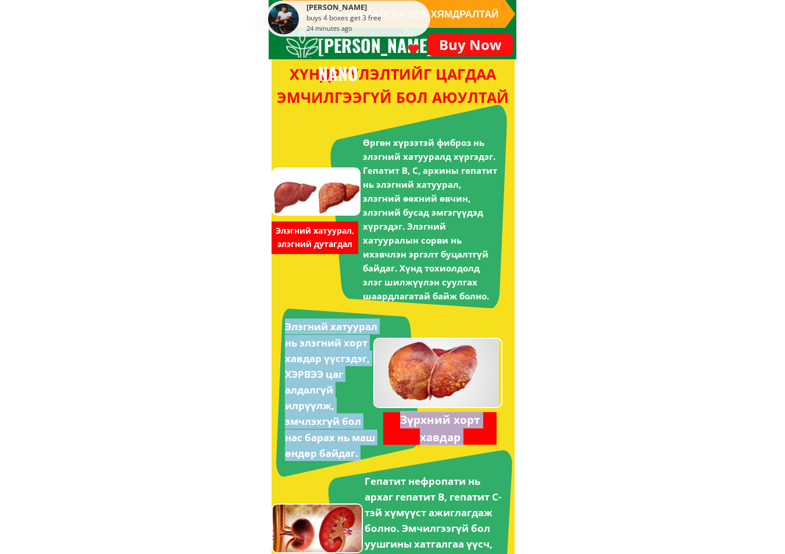
click at [440, 440] on h3 "Зүрхний хорт хавдар" at bounding box center [440, 428] width 101 height 35
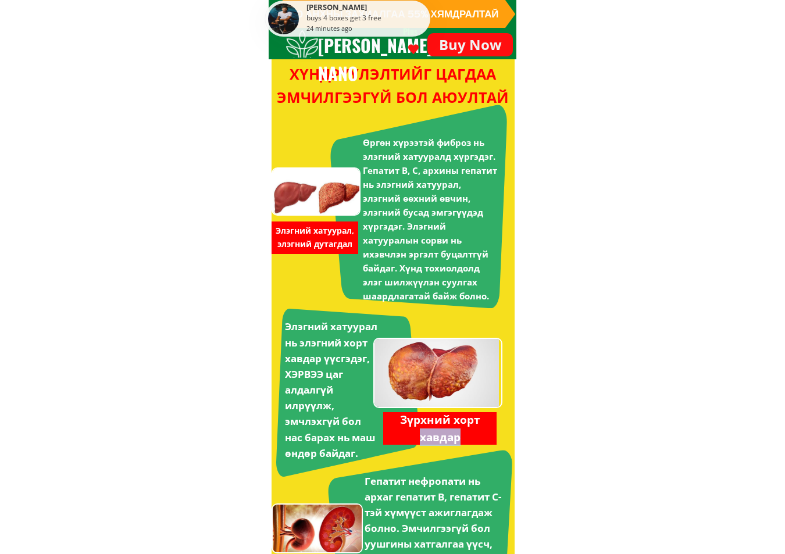
click at [440, 440] on h3 "Зүрхний хорт хавдар" at bounding box center [440, 428] width 101 height 35
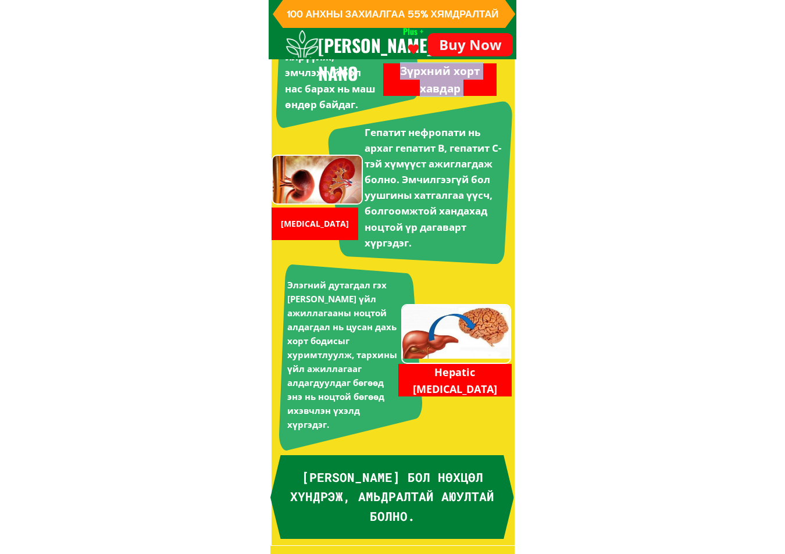
scroll to position [2690, 0]
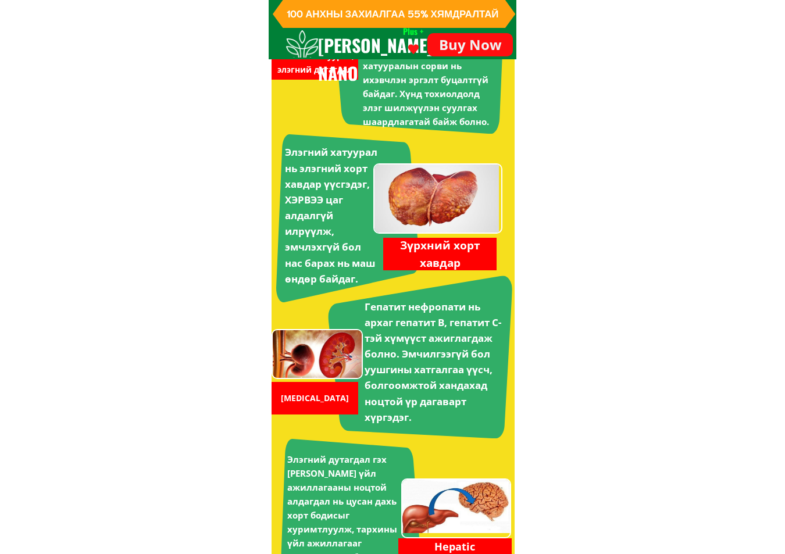
click at [324, 393] on h3 "[MEDICAL_DATA]" at bounding box center [315, 398] width 82 height 13
click at [372, 310] on h3 "Гепатит нефропати нь архаг гепатит В, гепатит С-тэй хүмүүст ажиглагдаж болно. Э…" at bounding box center [435, 362] width 140 height 127
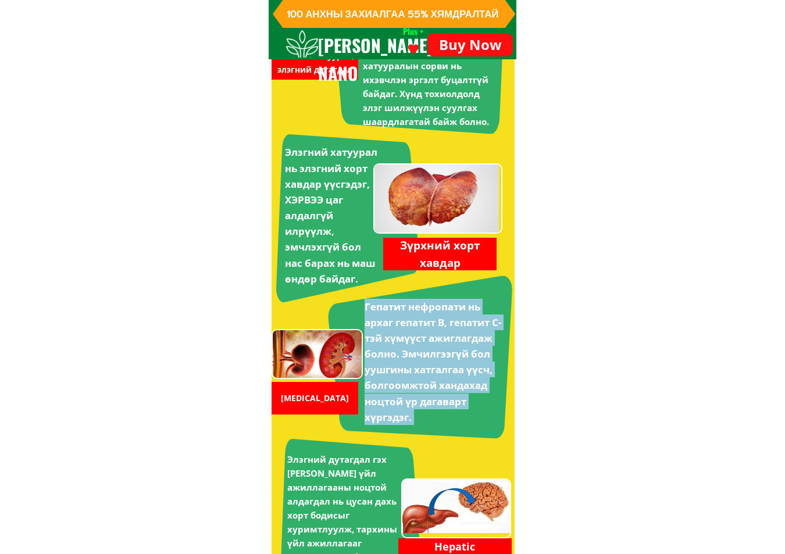
click at [372, 310] on h3 "Гепатит нефропати нь архаг гепатит В, гепатит С-тэй хүмүүст ажиглагдаж болно. Э…" at bounding box center [435, 362] width 140 height 127
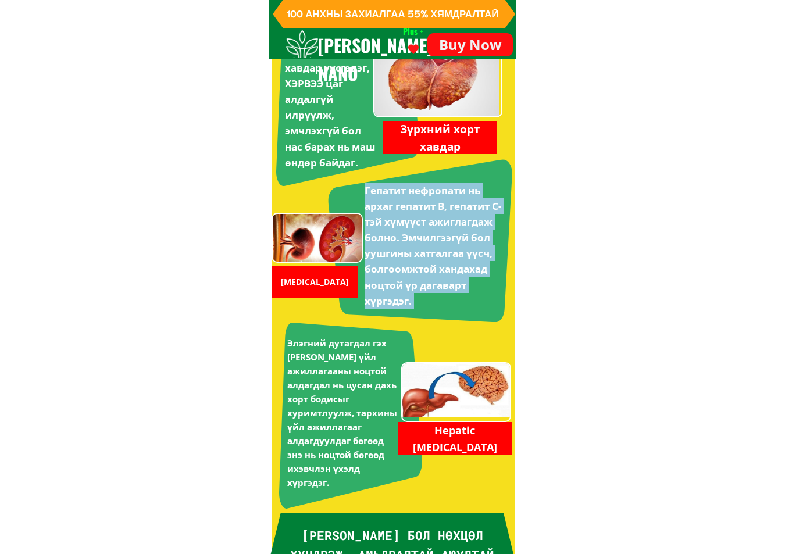
scroll to position [2923, 0]
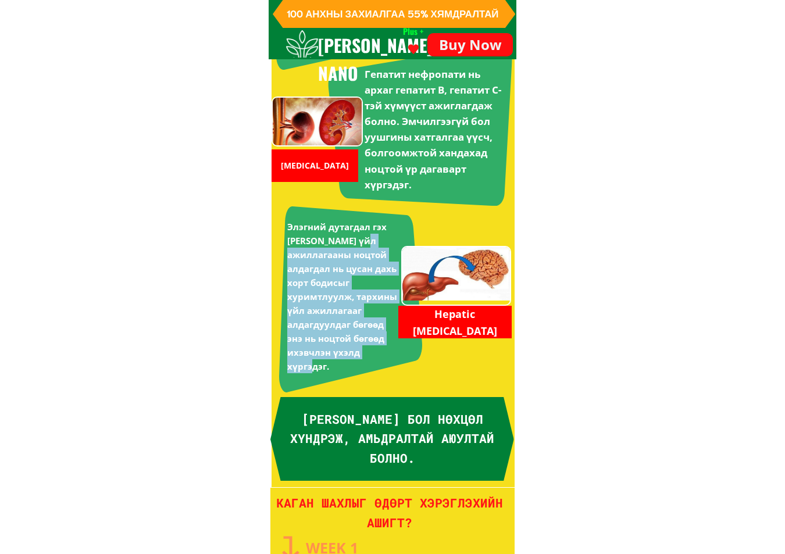
drag, startPoint x: 311, startPoint y: 362, endPoint x: 287, endPoint y: 262, distance: 103.4
click at [287, 262] on h3 "Элэгний дутагдал гэх [PERSON_NAME] үйл ажиллагааны ноцтой алдагдал нь цусан дах…" at bounding box center [342, 297] width 111 height 154
drag, startPoint x: 287, startPoint y: 225, endPoint x: 332, endPoint y: 363, distance: 145.3
click at [332, 363] on h3 "Элэгний дутагдал гэх [PERSON_NAME] үйл ажиллагааны ноцтой алдагдал нь цусан дах…" at bounding box center [342, 297] width 111 height 154
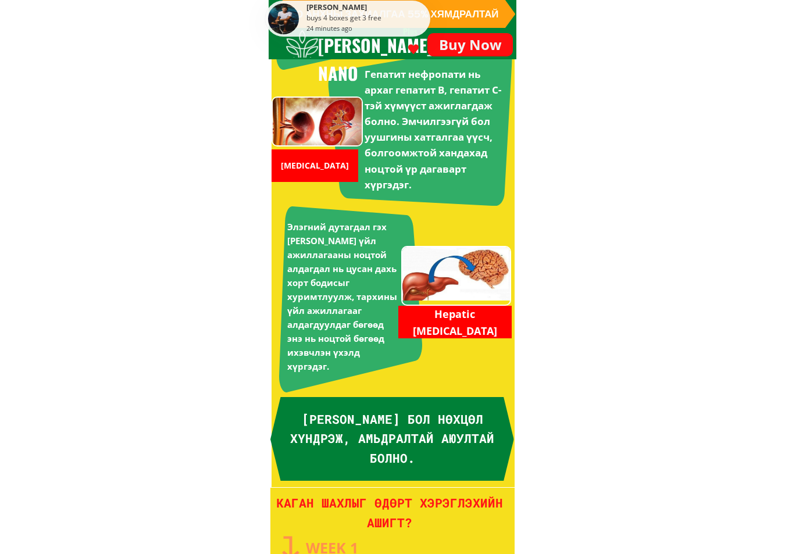
click at [450, 327] on h3 "[MEDICAL_DATA]" at bounding box center [454, 323] width 101 height 34
drag, startPoint x: 435, startPoint y: 313, endPoint x: 501, endPoint y: 334, distance: 69.5
click at [501, 334] on h3 "[MEDICAL_DATA]" at bounding box center [454, 323] width 101 height 34
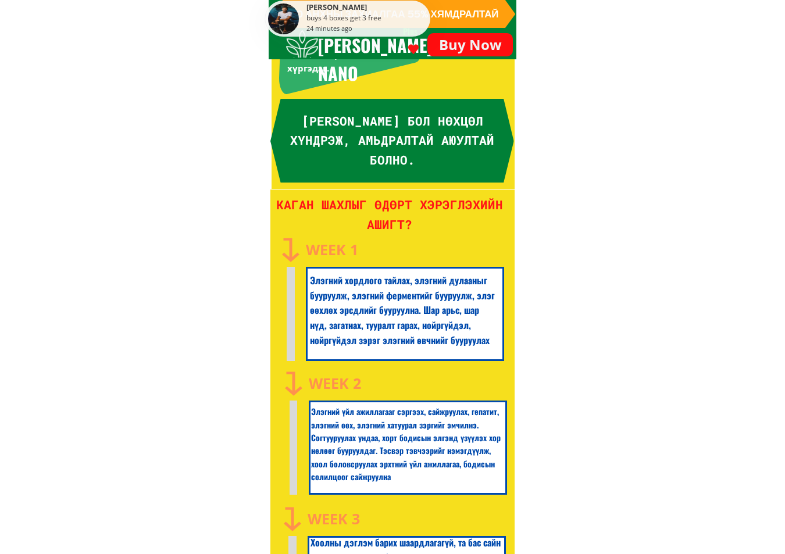
scroll to position [3163, 0]
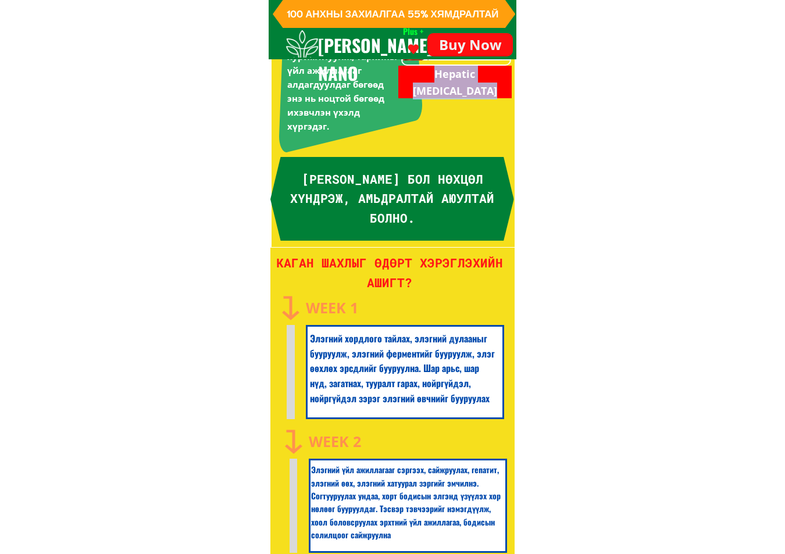
drag, startPoint x: 440, startPoint y: 225, endPoint x: 294, endPoint y: 179, distance: 153.8
click at [294, 179] on h3 "[PERSON_NAME] БОЛ НӨХЦӨЛ ХҮНДРЭЖ, АМЬДРАЛТАЙ АЮУЛТАЙ БОЛНО." at bounding box center [393, 199] width 218 height 59
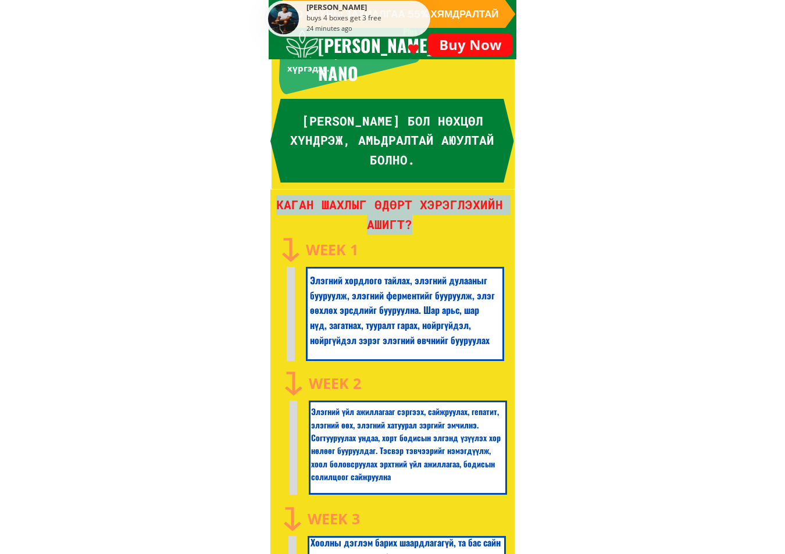
drag, startPoint x: 423, startPoint y: 226, endPoint x: 285, endPoint y: 195, distance: 141.4
click at [285, 195] on div "КАГАН ШАХЛЫГ ӨДӨРТ ХЭРЭГЛЭХИЙН АШИГТ? Week 1 Элэгний хордлого тайлах, элэгний д…" at bounding box center [392, 442] width 244 height 504
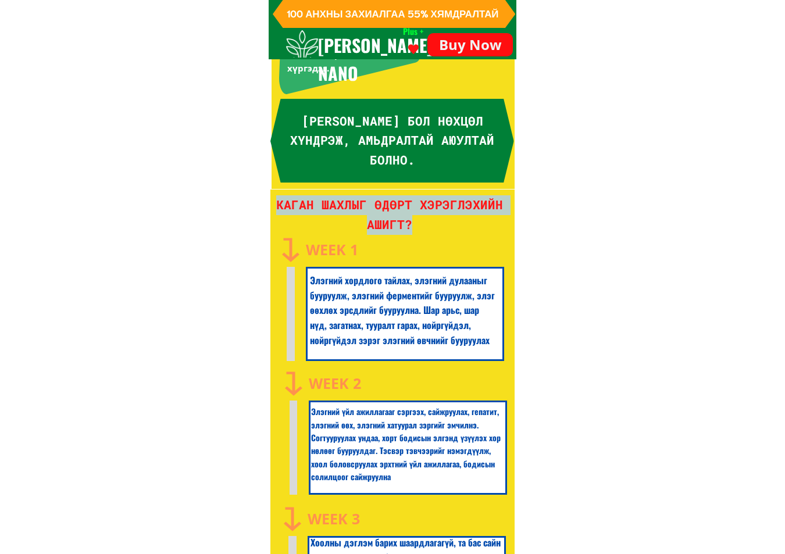
drag, startPoint x: 418, startPoint y: 224, endPoint x: 279, endPoint y: 198, distance: 141.3
click at [279, 198] on h3 "КАГАН ШАХЛЫГ ӨДӨРТ ХЭРЭГЛЭХИЙН АШИГТ?" at bounding box center [390, 214] width 238 height 39
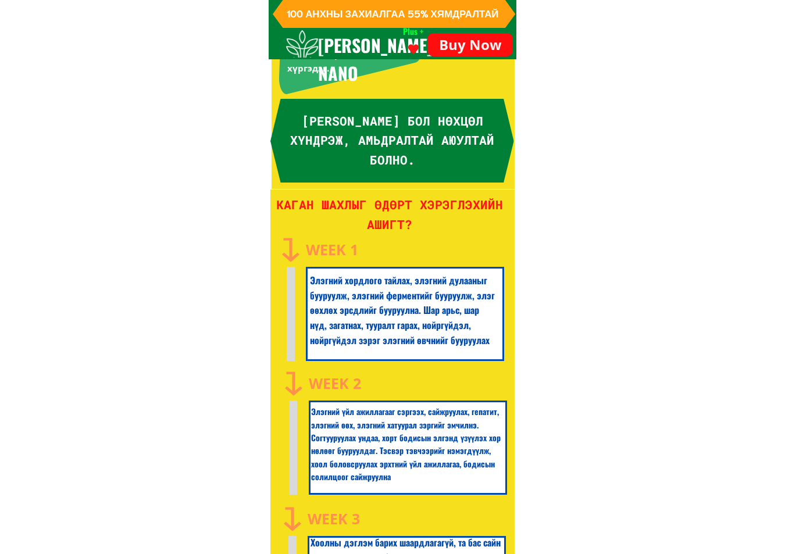
drag, startPoint x: 333, startPoint y: 266, endPoint x: 309, endPoint y: 244, distance: 32.9
click at [309, 244] on div "Week 1 Элэгний хордлого тайлах, элэгний дулааныг бууруулж, элэгний ферментийг б…" at bounding box center [390, 296] width 229 height 129
click at [284, 256] on div at bounding box center [291, 249] width 30 height 35
click at [291, 297] on div "Week 1 Элэгний хордлого тайлах, элэгний дулааныг бууруулж, элэгний ферментийг б…" at bounding box center [390, 296] width 229 height 129
click at [337, 319] on span "Элэгний хордлого тайлах, элэгний дулааныг бууруулж, элэгний ферментийг бууруулж…" at bounding box center [402, 309] width 185 height 73
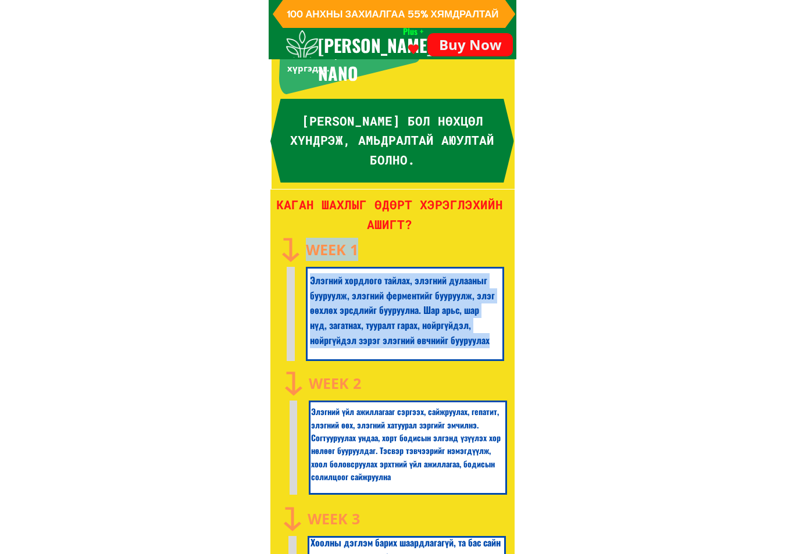
drag, startPoint x: 493, startPoint y: 343, endPoint x: 302, endPoint y: 291, distance: 197.8
click at [302, 291] on div "Week 1 Элэгний хордлого тайлах, элэгний дулааныг бууруулж, элэгний ферментийг б…" at bounding box center [390, 296] width 229 height 129
click at [312, 283] on span "Элэгний хордлого тайлах, элэгний дулааныг бууруулж, элэгний ферментийг бууруулж…" at bounding box center [402, 309] width 185 height 73
drag, startPoint x: 311, startPoint y: 283, endPoint x: 492, endPoint y: 339, distance: 189.9
click at [492, 339] on h3 "Элэгний хордлого тайлах, элэгний дулааныг бууруулж, элэгний ферментийг бууруулж…" at bounding box center [403, 310] width 187 height 74
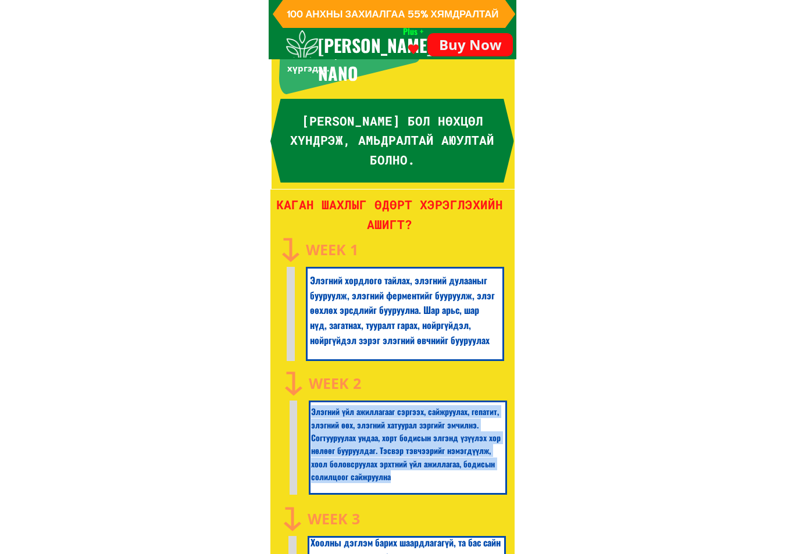
drag, startPoint x: 394, startPoint y: 482, endPoint x: 312, endPoint y: 415, distance: 106.3
click at [312, 415] on h3 "Элэгний үйл ажиллагааг сэргээх, сайжруулах, гепатит, элэгний өөх, элэгний хатуу…" at bounding box center [407, 444] width 192 height 78
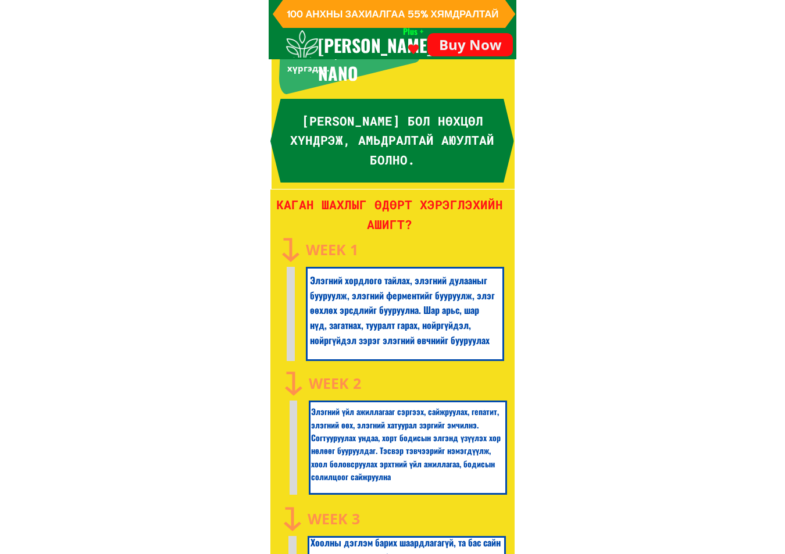
drag, startPoint x: 188, startPoint y: 317, endPoint x: 195, endPoint y: 307, distance: 12.1
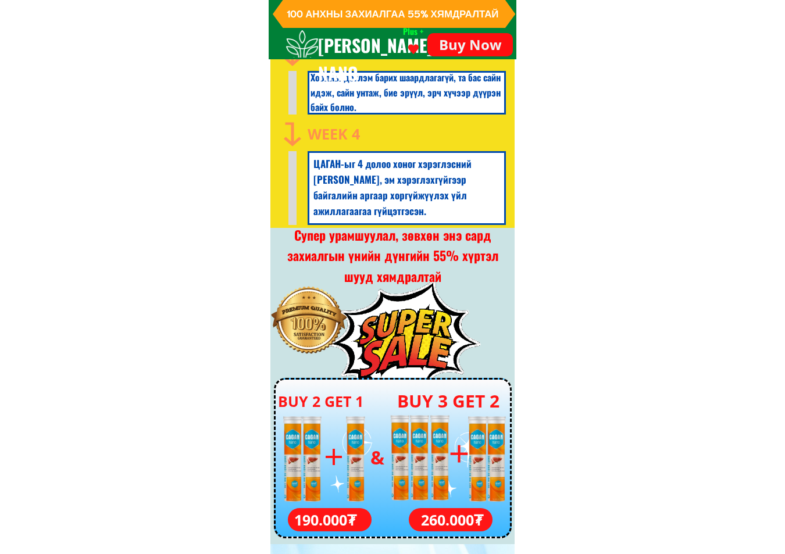
scroll to position [3454, 0]
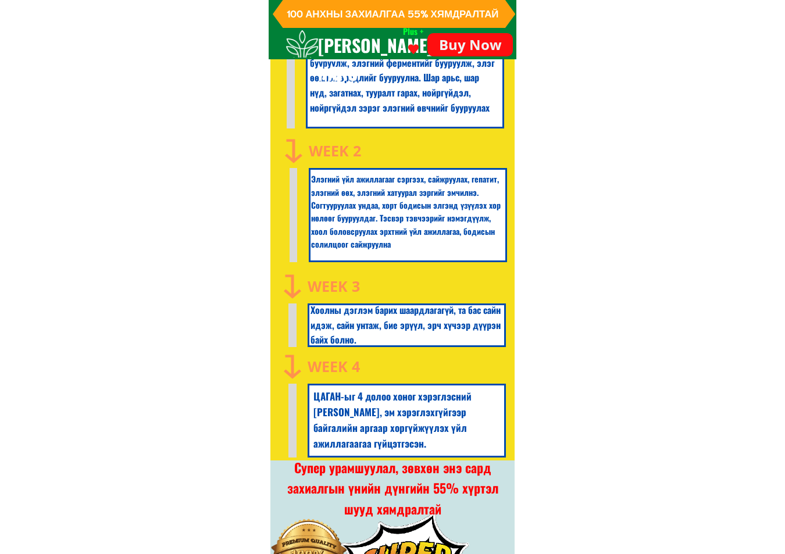
click at [327, 320] on h3 "Хоолны дэглэм барих шаардлагагүй, та бас сайн идэж, сайн унтаж, бие эрүүл, эрч …" at bounding box center [408, 325] width 194 height 45
click at [369, 315] on h3 "Хоолны дэглэм барих шаардлагагүй, та бас сайн идэж, сайн унтаж, бие эрүүл, эрч …" at bounding box center [408, 325] width 194 height 45
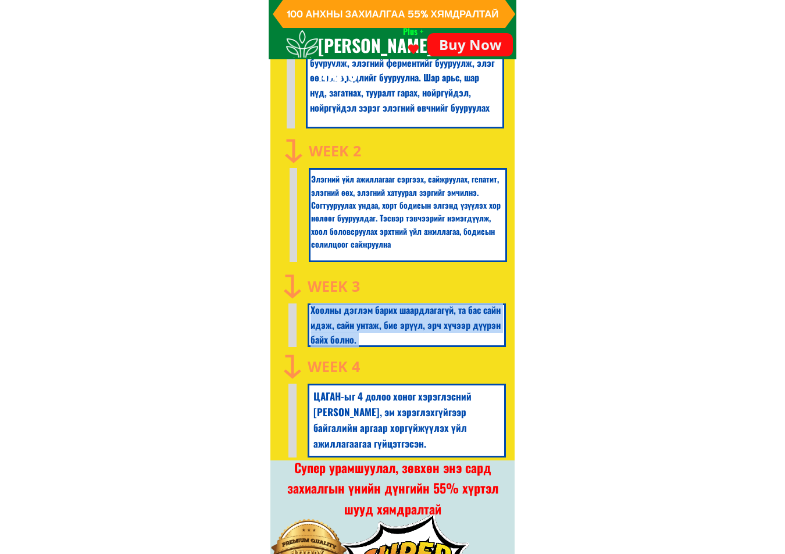
click at [369, 315] on h3 "Хоолны дэглэм барих шаардлагагүй, та бас сайн идэж, сайн унтаж, бие эрүүл, эрч …" at bounding box center [408, 325] width 194 height 45
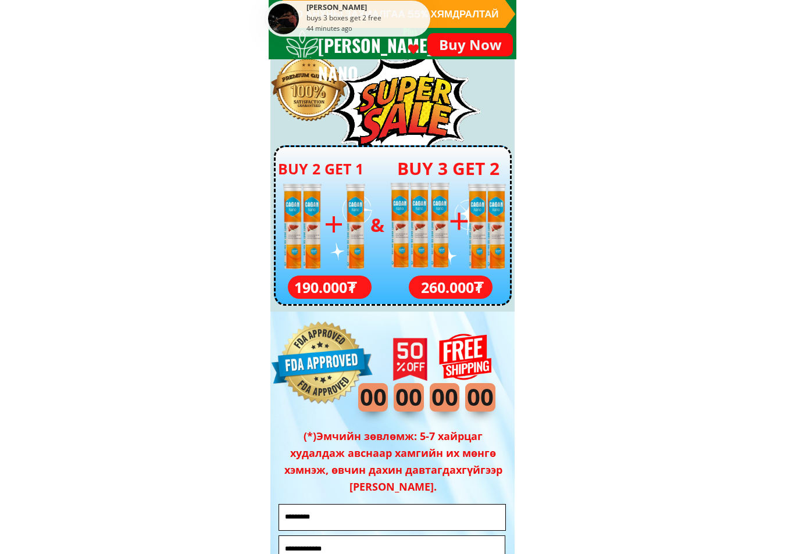
scroll to position [3744, 0]
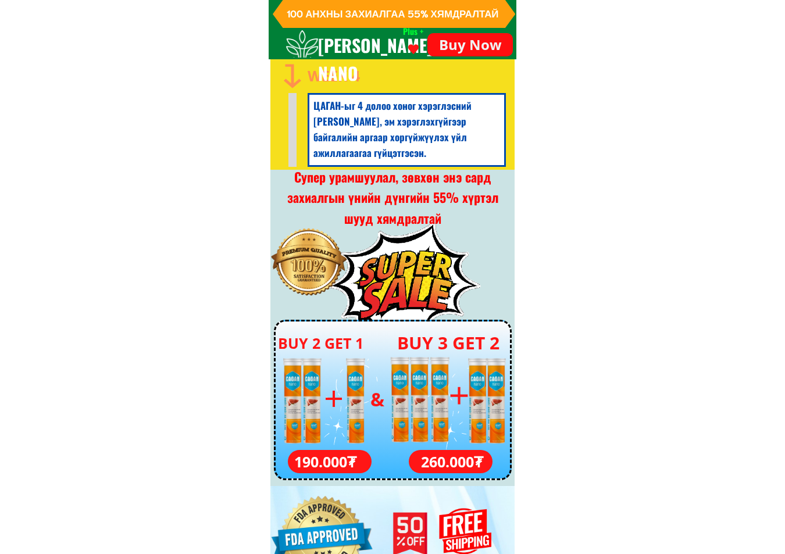
drag, startPoint x: 424, startPoint y: 156, endPoint x: 311, endPoint y: 116, distance: 119.8
click at [311, 117] on div "Week 4 ЦАГАН-ыг 4 долоо хоног хэрэглэсний [PERSON_NAME], эм хэрэглэхгүйгээр бай…" at bounding box center [391, 112] width 229 height 109
click at [315, 104] on h3 "ЦАГАН-ыг 4 долоо хоног хэрэглэсний [PERSON_NAME], эм хэрэглэхгүйгээр байгалийн …" at bounding box center [406, 129] width 187 height 63
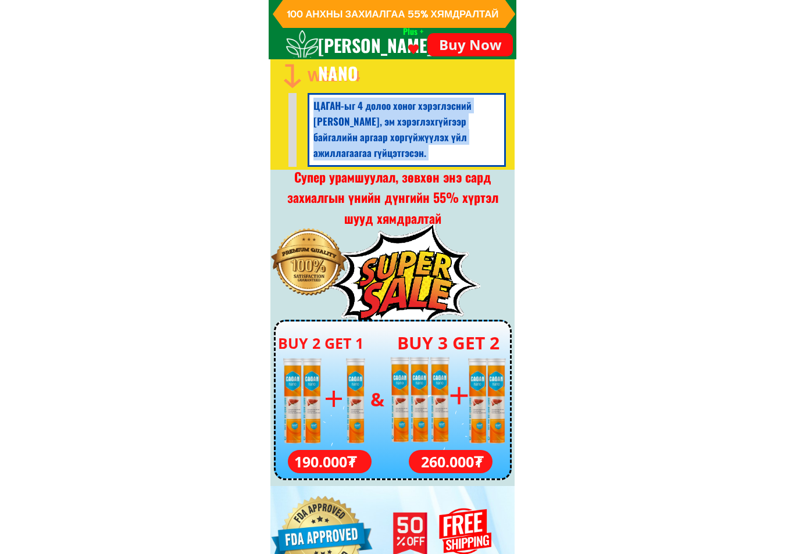
click at [315, 104] on h3 "ЦАГАН-ыг 4 долоо хоног хэрэглэсний [PERSON_NAME], эм хэрэглэхгүйгээр байгалийн …" at bounding box center [406, 129] width 187 height 63
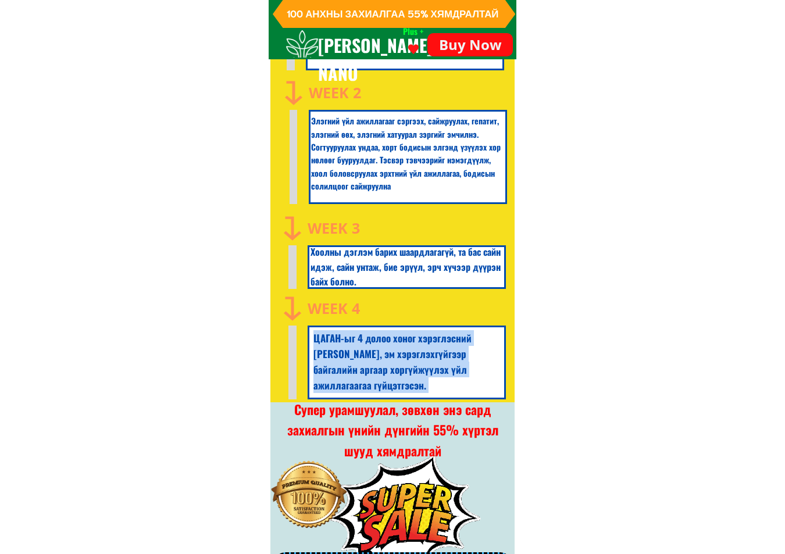
scroll to position [3628, 0]
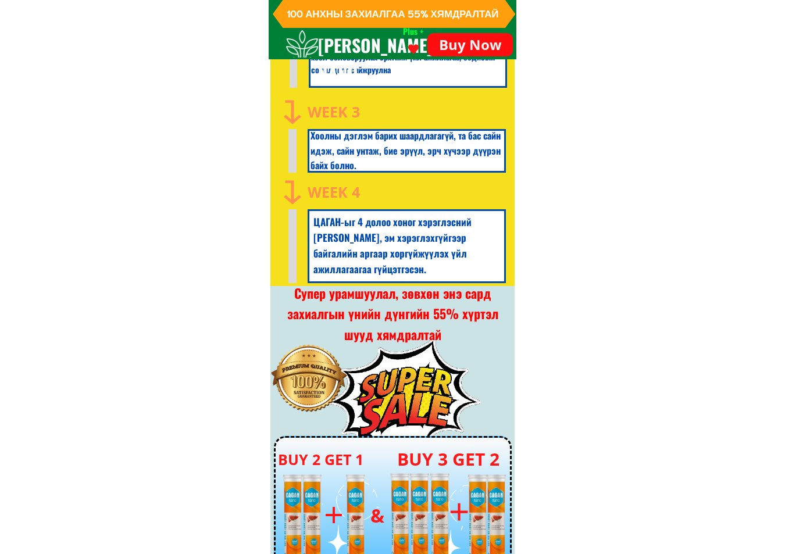
drag, startPoint x: 144, startPoint y: 381, endPoint x: 158, endPoint y: 238, distance: 143.2
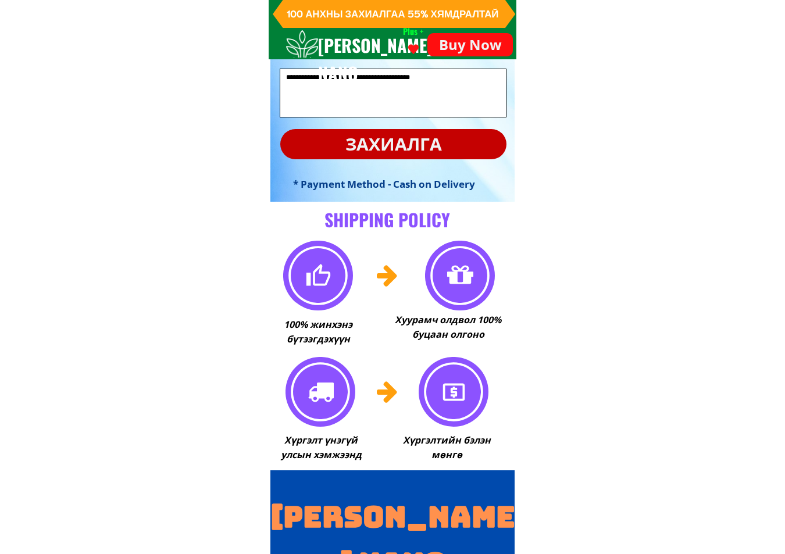
scroll to position [8448, 0]
